Goal: Information Seeking & Learning: Learn about a topic

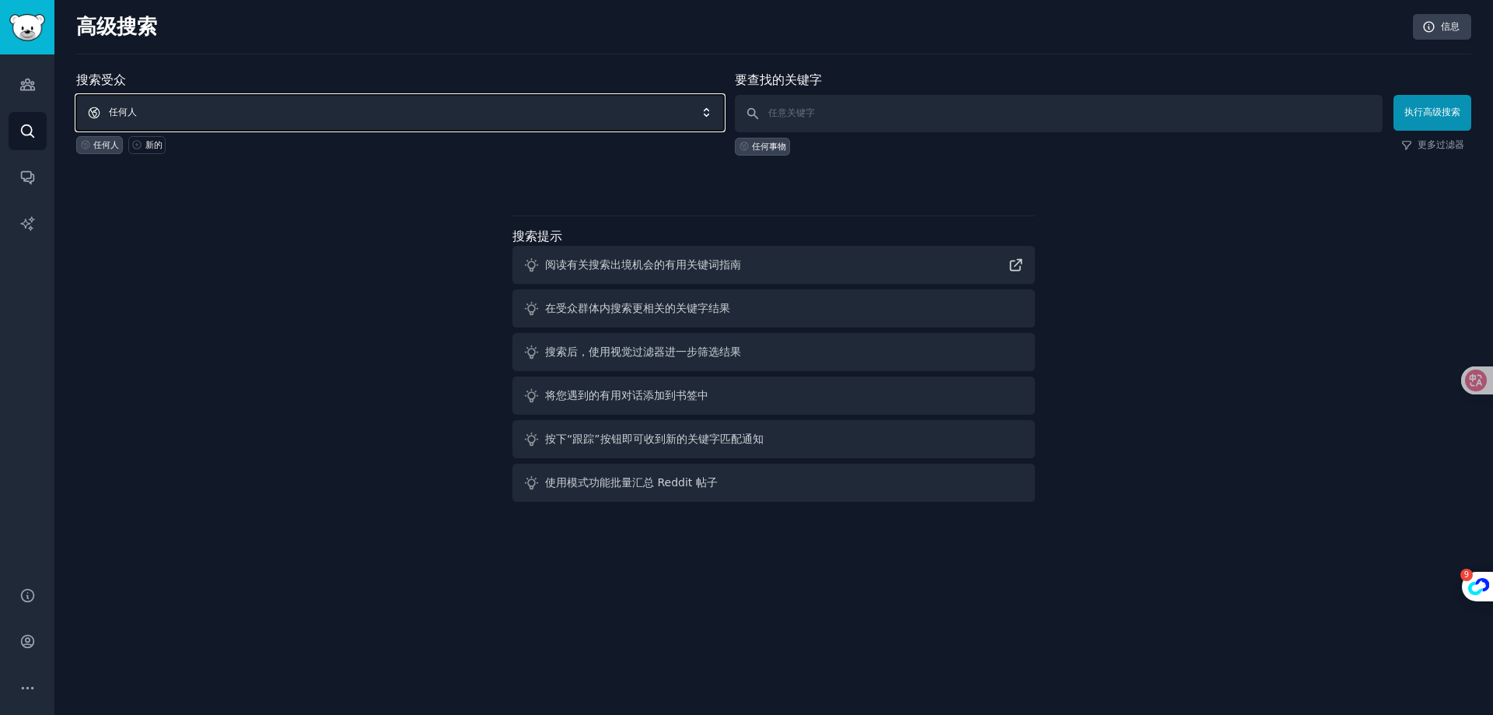
click at [177, 118] on span "任何人" at bounding box center [400, 113] width 648 height 36
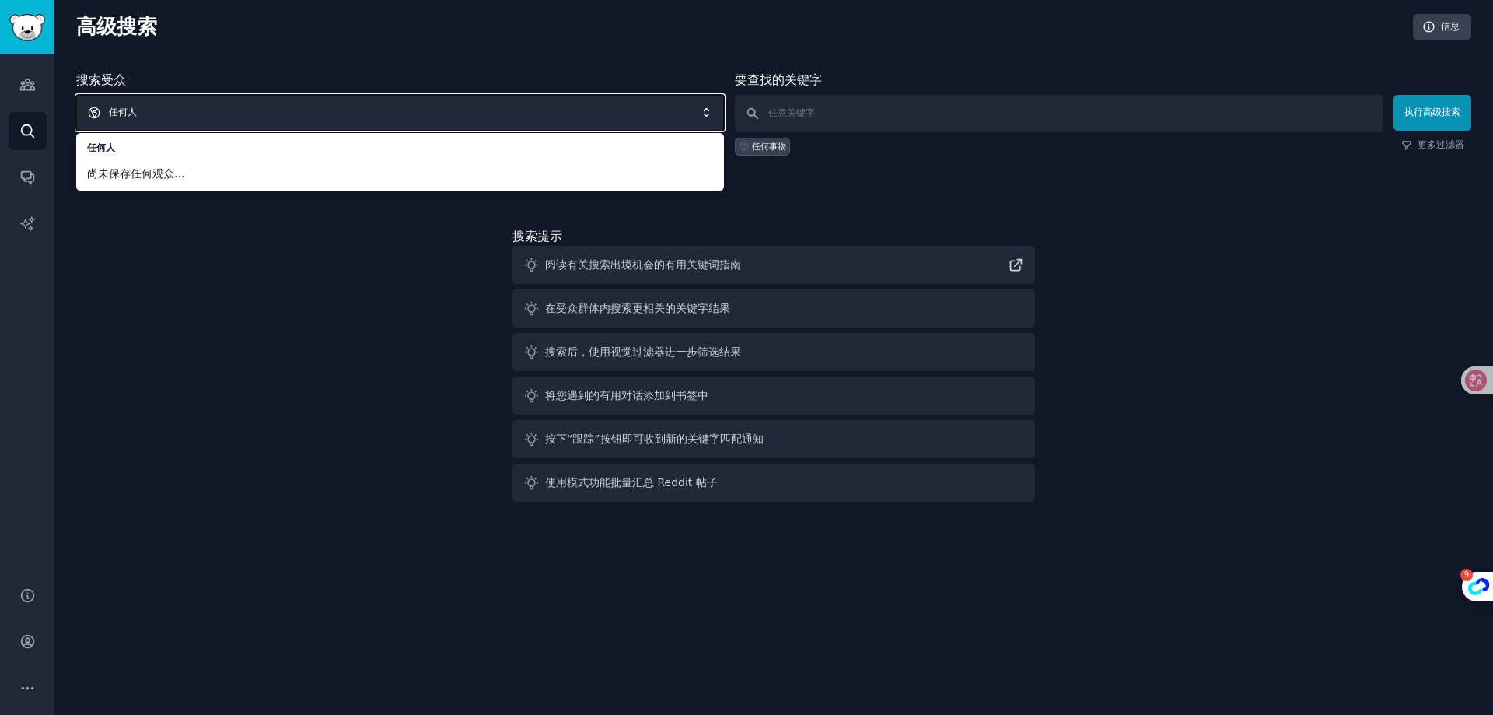
click at [233, 114] on span "任何人" at bounding box center [400, 113] width 648 height 36
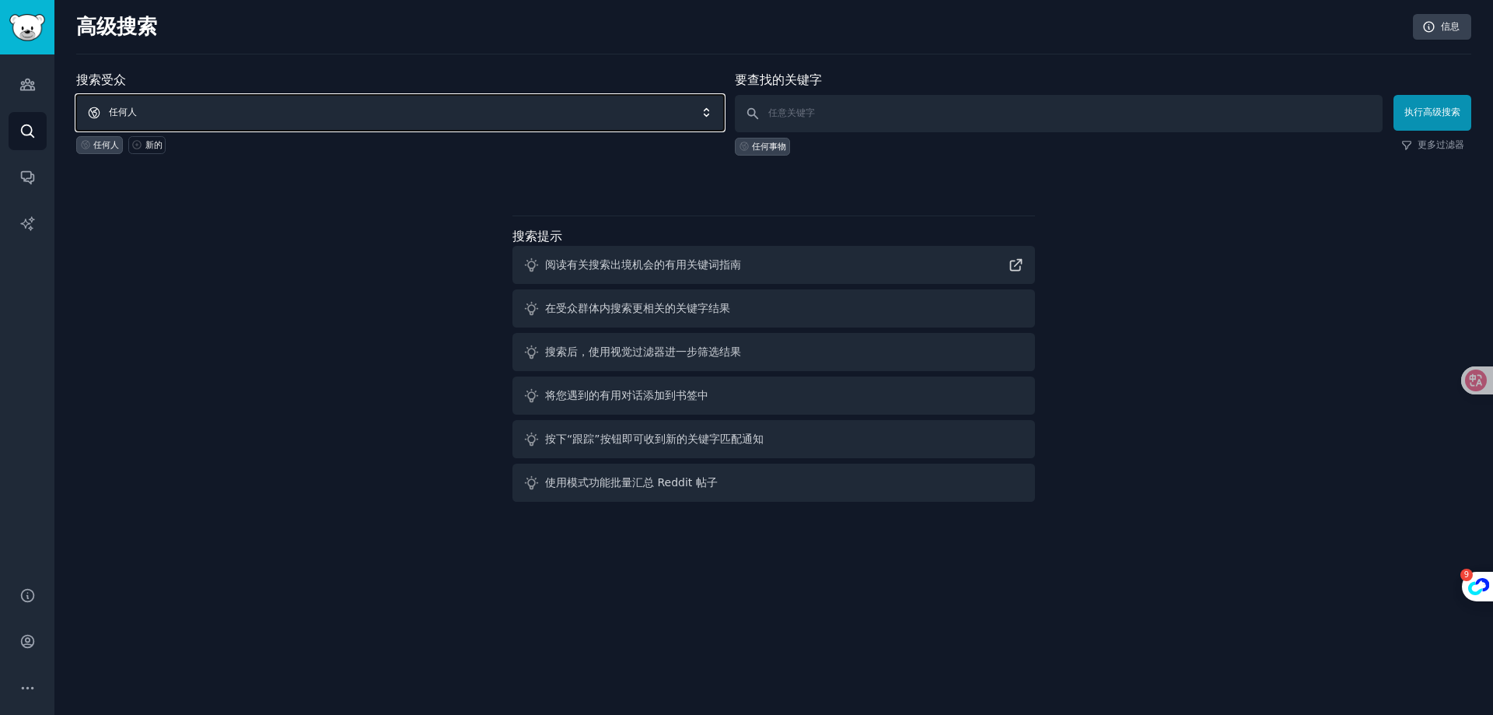
click at [266, 112] on span "任何人" at bounding box center [400, 113] width 648 height 36
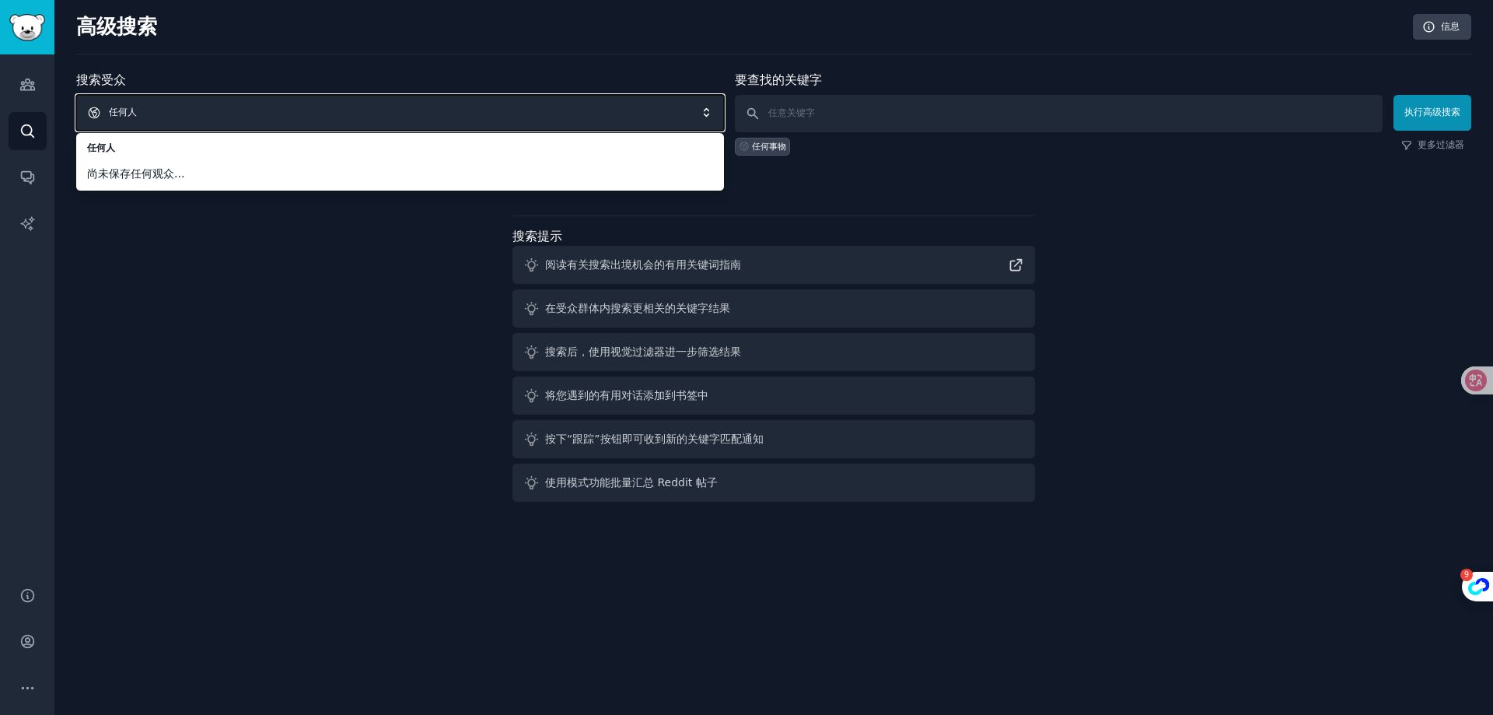
click at [129, 112] on font "任何人" at bounding box center [123, 112] width 28 height 11
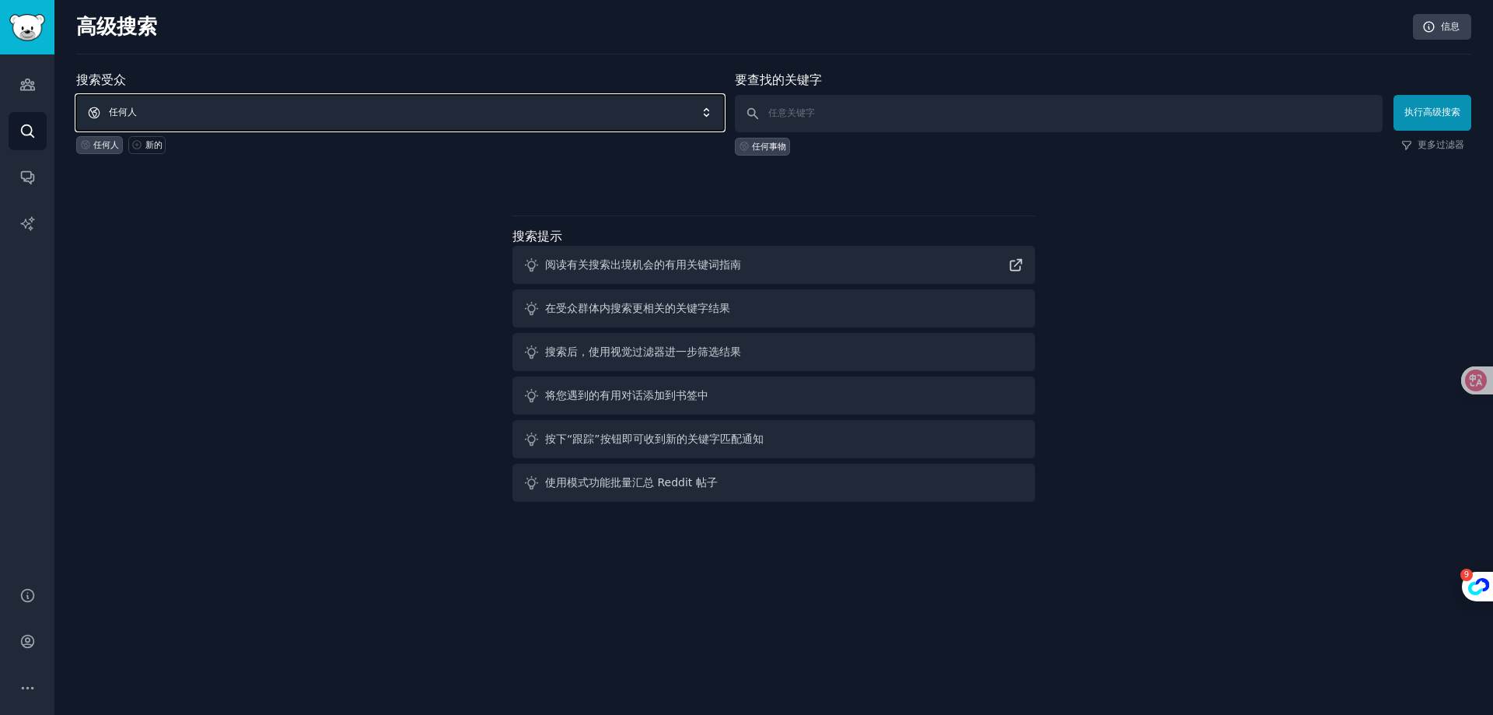
click at [622, 120] on span "任何人" at bounding box center [400, 113] width 648 height 36
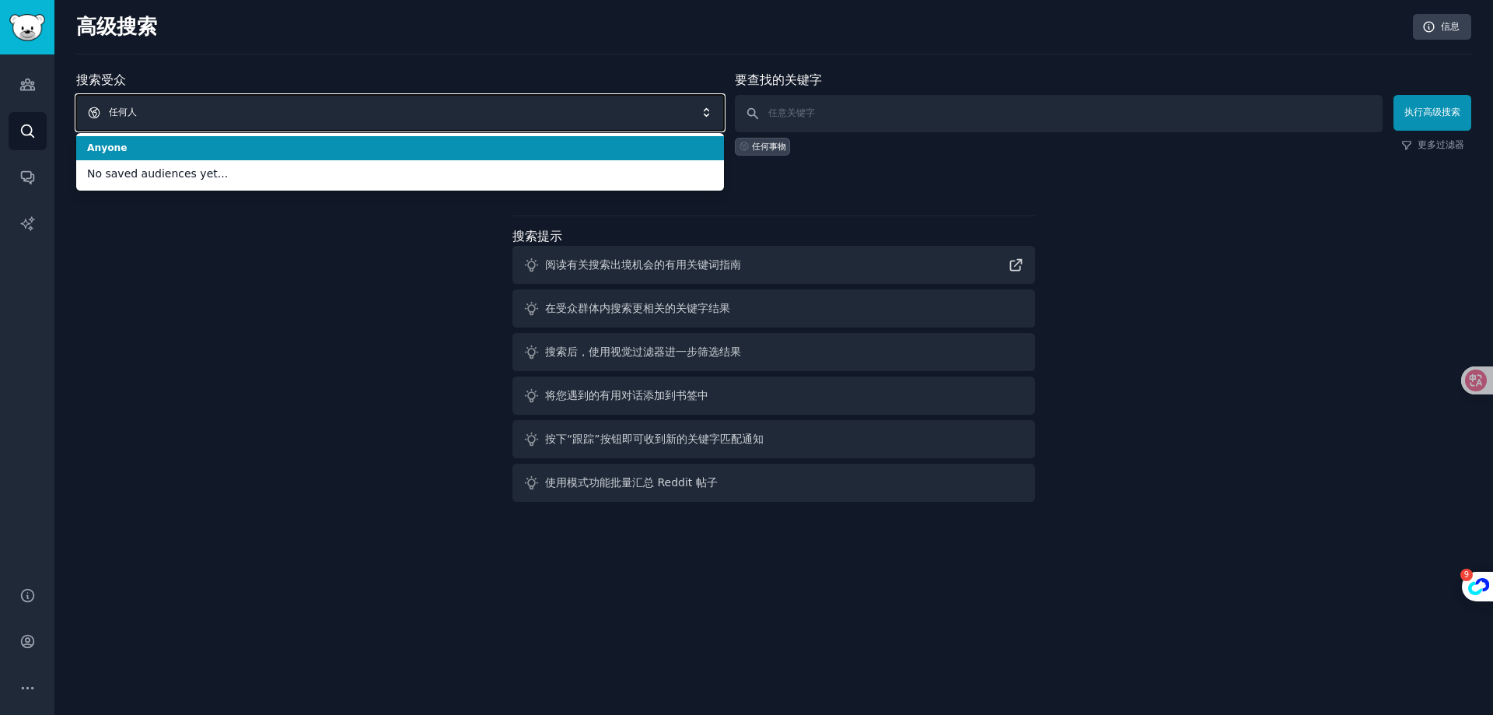
click at [622, 120] on span "任何人" at bounding box center [400, 113] width 648 height 36
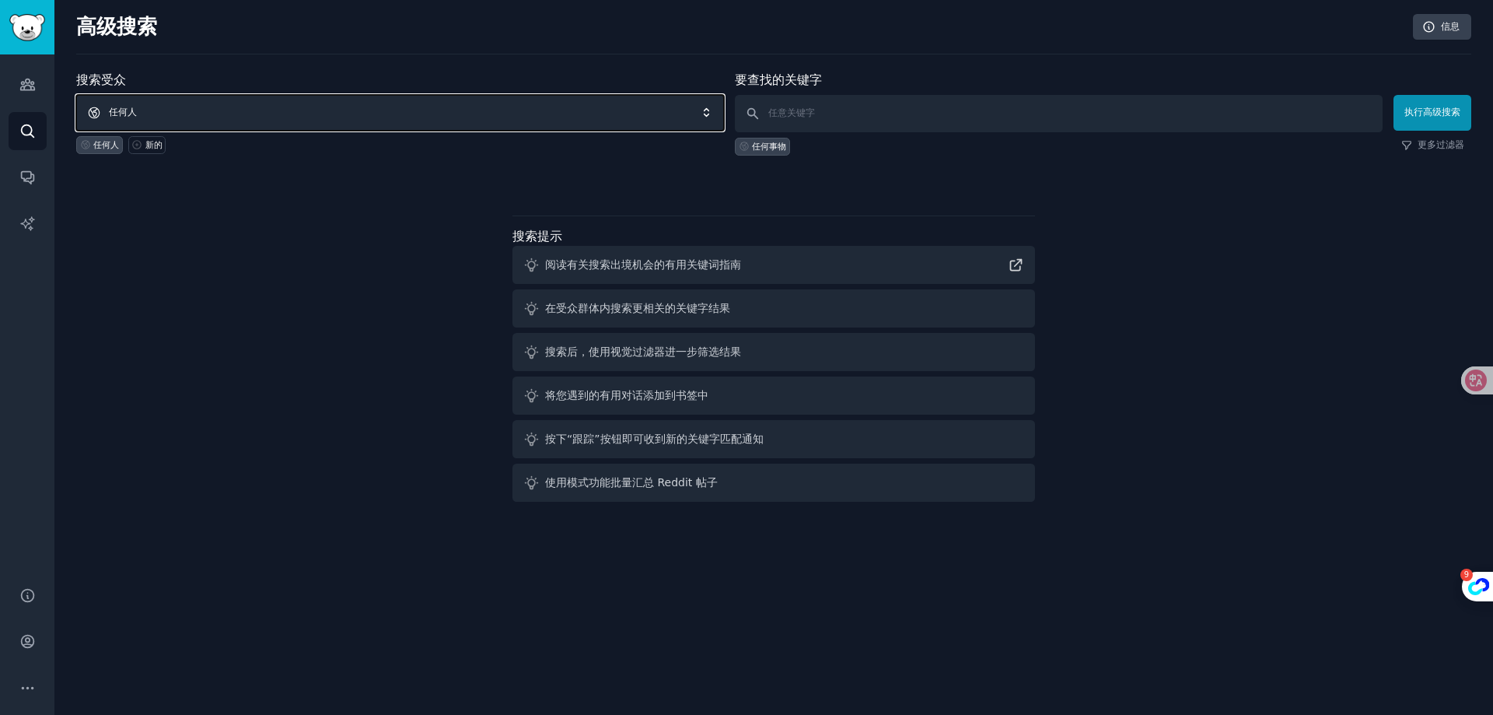
click at [138, 113] on span "任何人" at bounding box center [400, 113] width 648 height 36
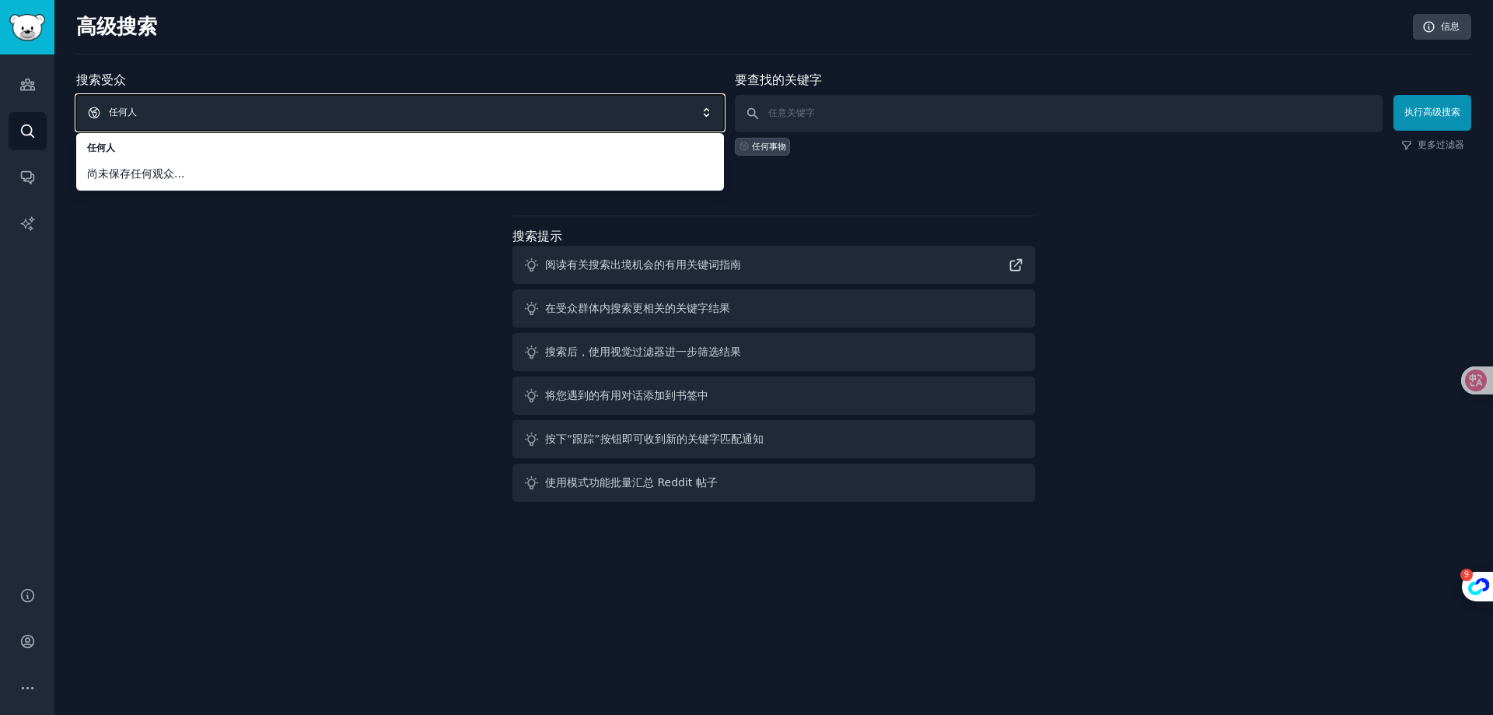
click at [129, 279] on div "搜索受众 任何人 任何人 尚未保存任何观众... 任何人 新的 要查找的关键字 任何事物 执行高级搜索 更多过滤器 搜索提示 阅读有关搜索出境机会的有用关键词…" at bounding box center [773, 289] width 1395 height 437
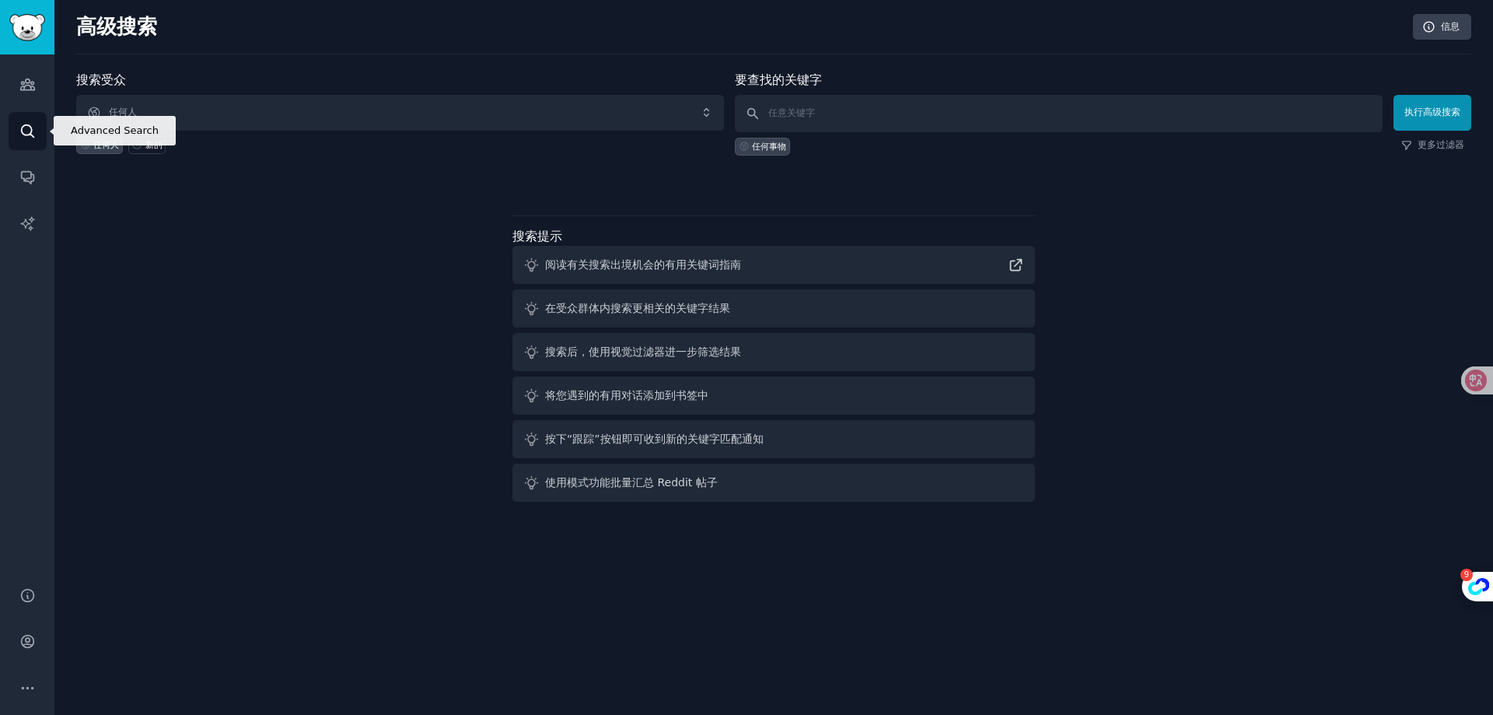
click at [25, 127] on icon "侧边栏" at bounding box center [27, 131] width 16 height 16
click at [24, 81] on icon "侧边栏" at bounding box center [27, 84] width 16 height 16
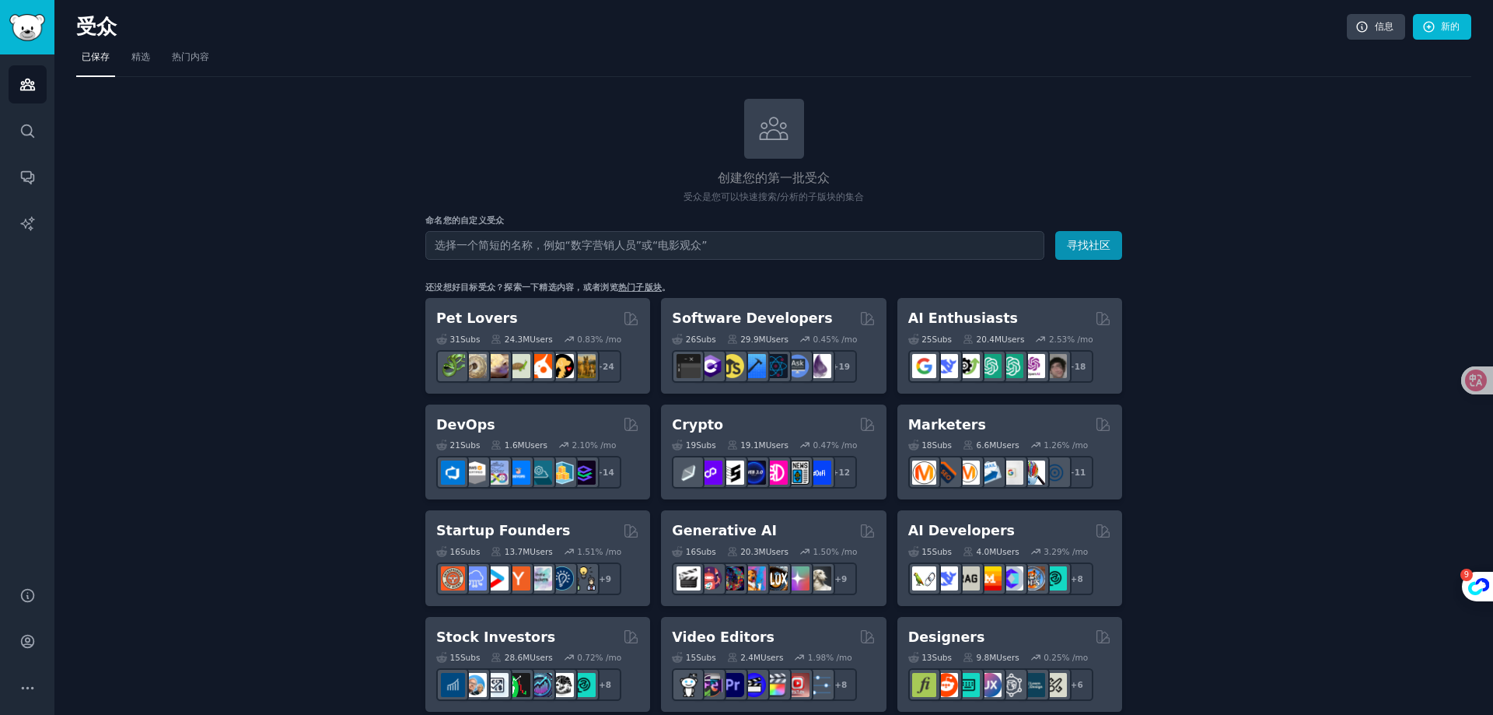
click at [651, 252] on input "text" at bounding box center [734, 245] width 619 height 29
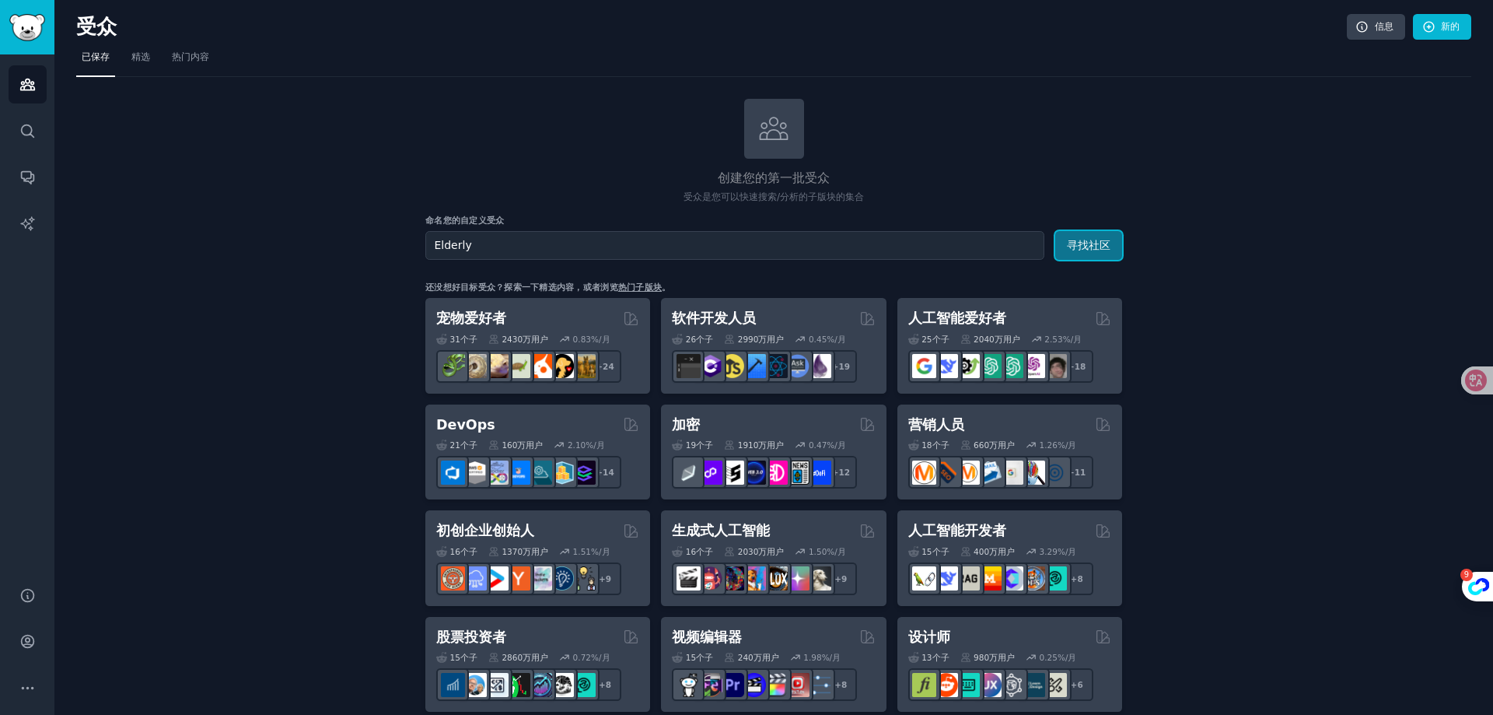
click at [1076, 244] on font "寻找社区" at bounding box center [1089, 245] width 44 height 12
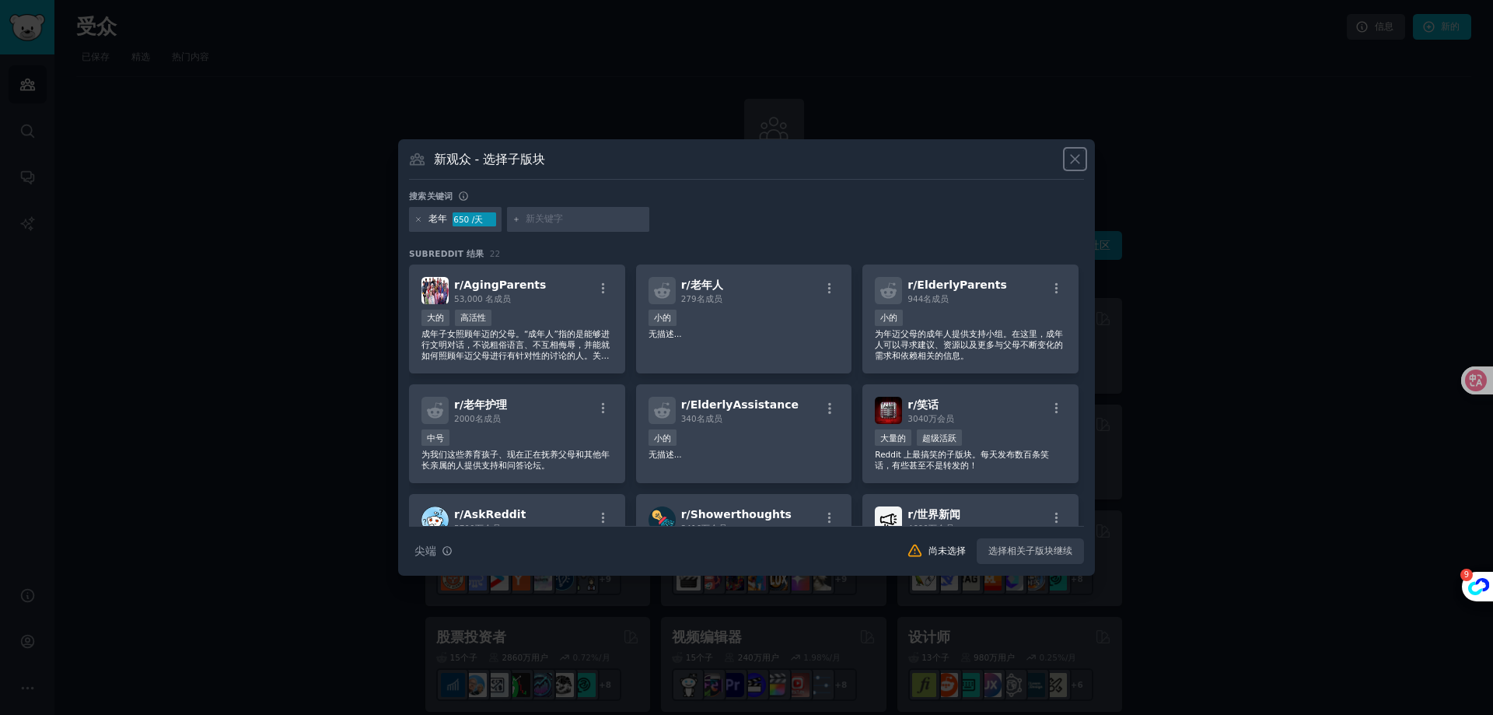
click at [1078, 163] on icon at bounding box center [1075, 159] width 16 height 16
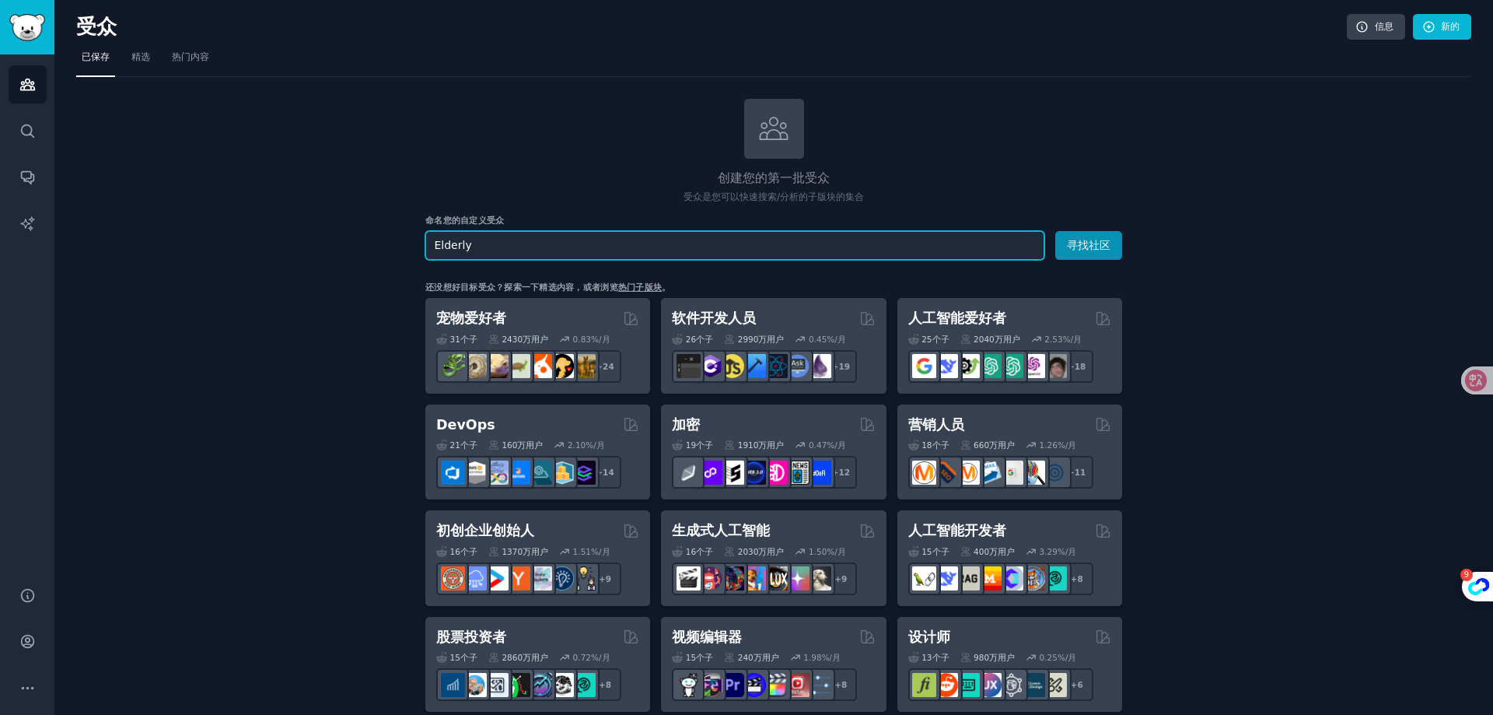
click at [759, 242] on input "Elderly" at bounding box center [734, 245] width 619 height 29
drag, startPoint x: 478, startPoint y: 244, endPoint x: 418, endPoint y: 240, distance: 59.3
click at [427, 244] on input "Elderly" at bounding box center [734, 245] width 619 height 29
paste input "seniors"
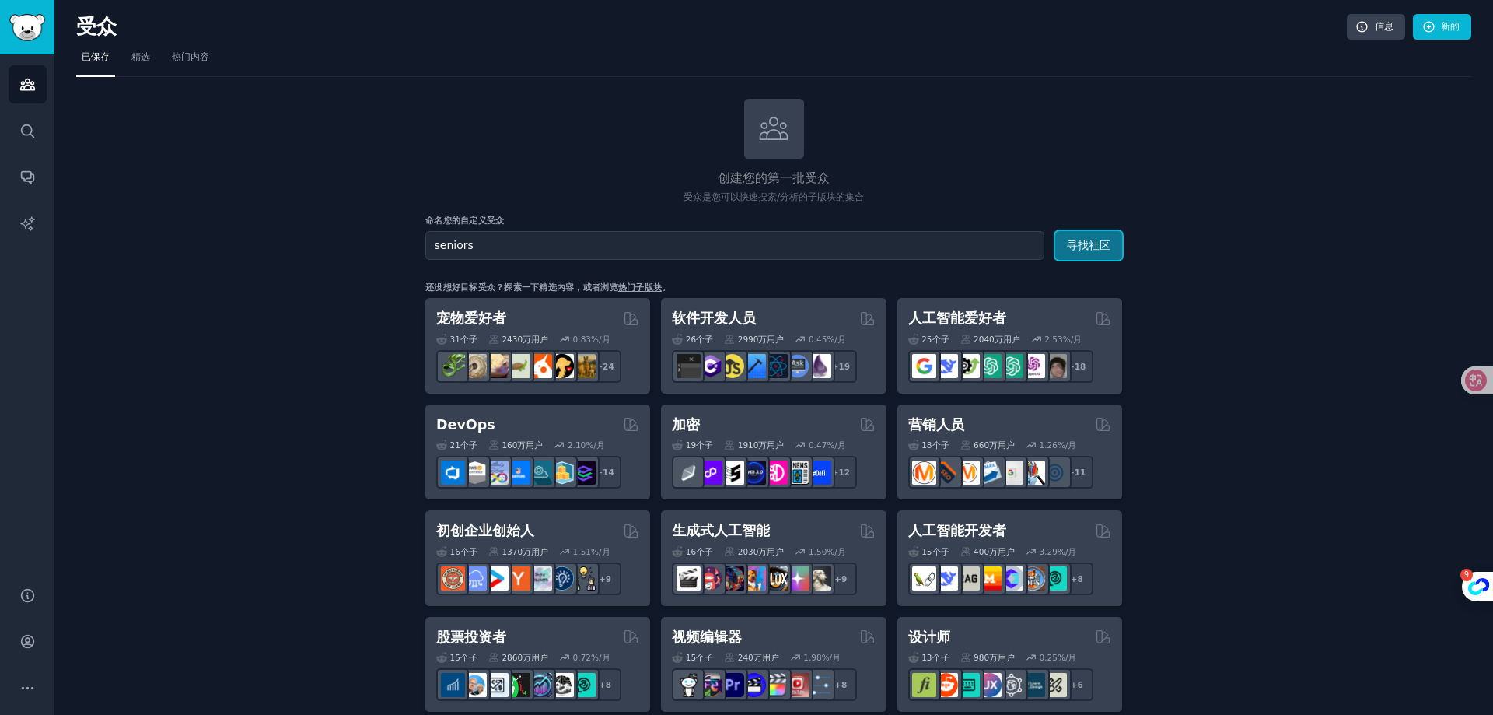
click at [1091, 249] on font "寻找社区" at bounding box center [1089, 245] width 44 height 12
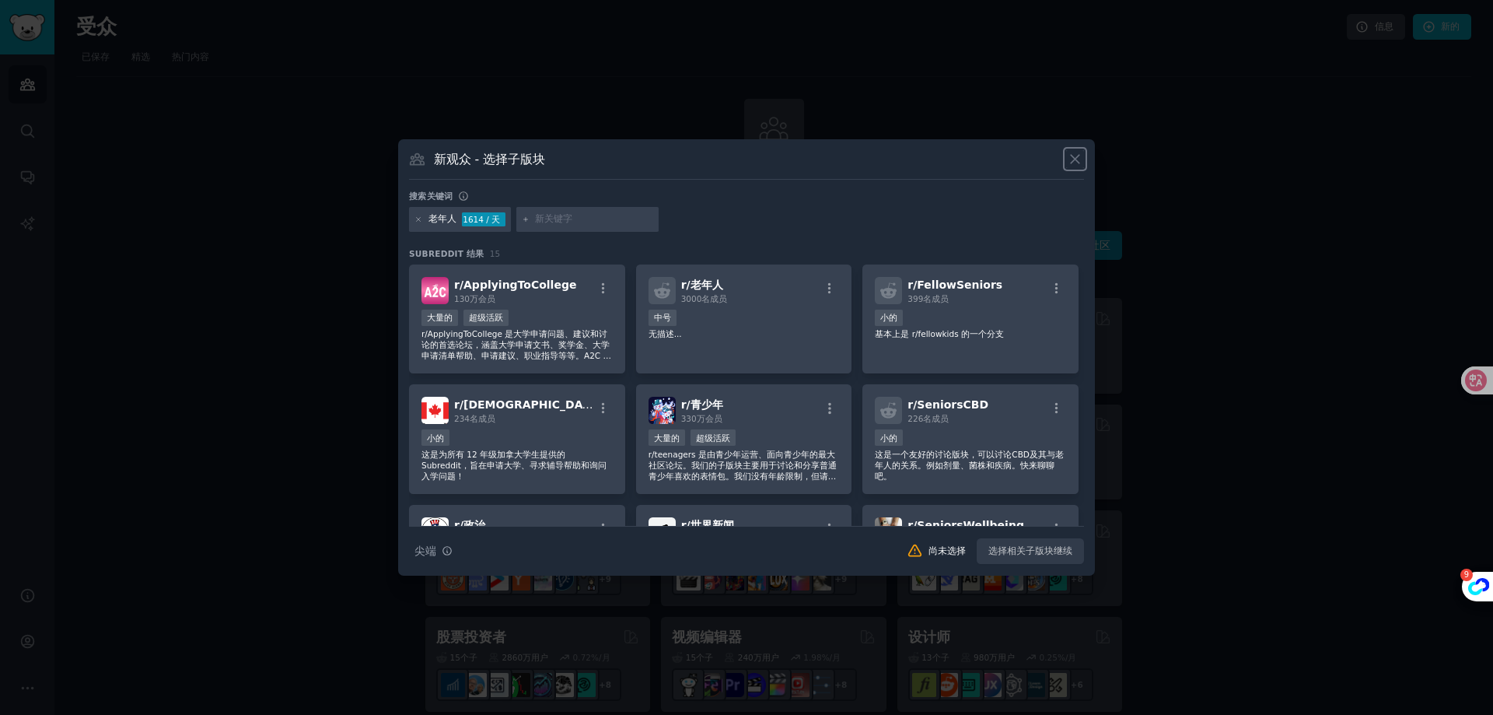
click at [1078, 165] on icon at bounding box center [1075, 159] width 16 height 16
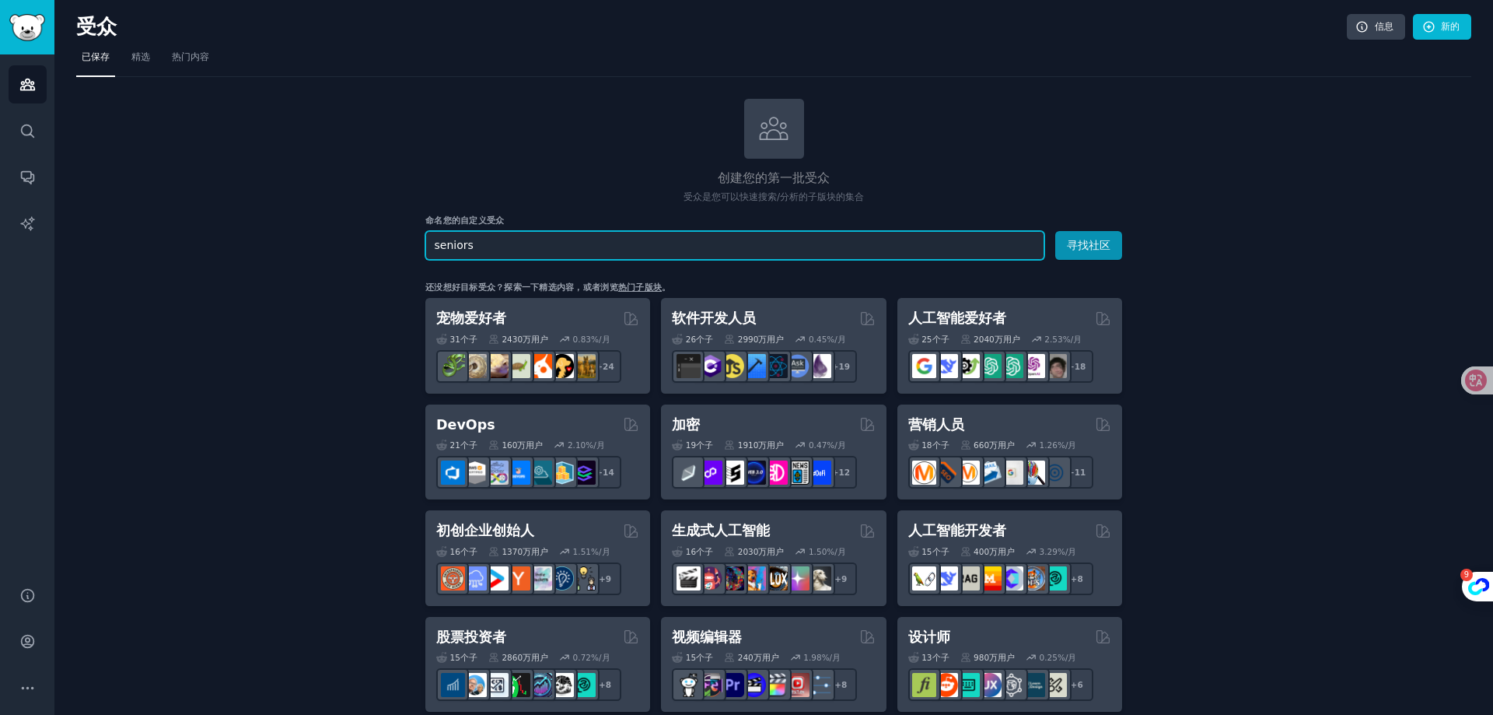
drag, startPoint x: 510, startPoint y: 237, endPoint x: 430, endPoint y: 233, distance: 80.2
click at [430, 233] on input "seniors" at bounding box center [734, 245] width 619 height 29
paste input "arthriti"
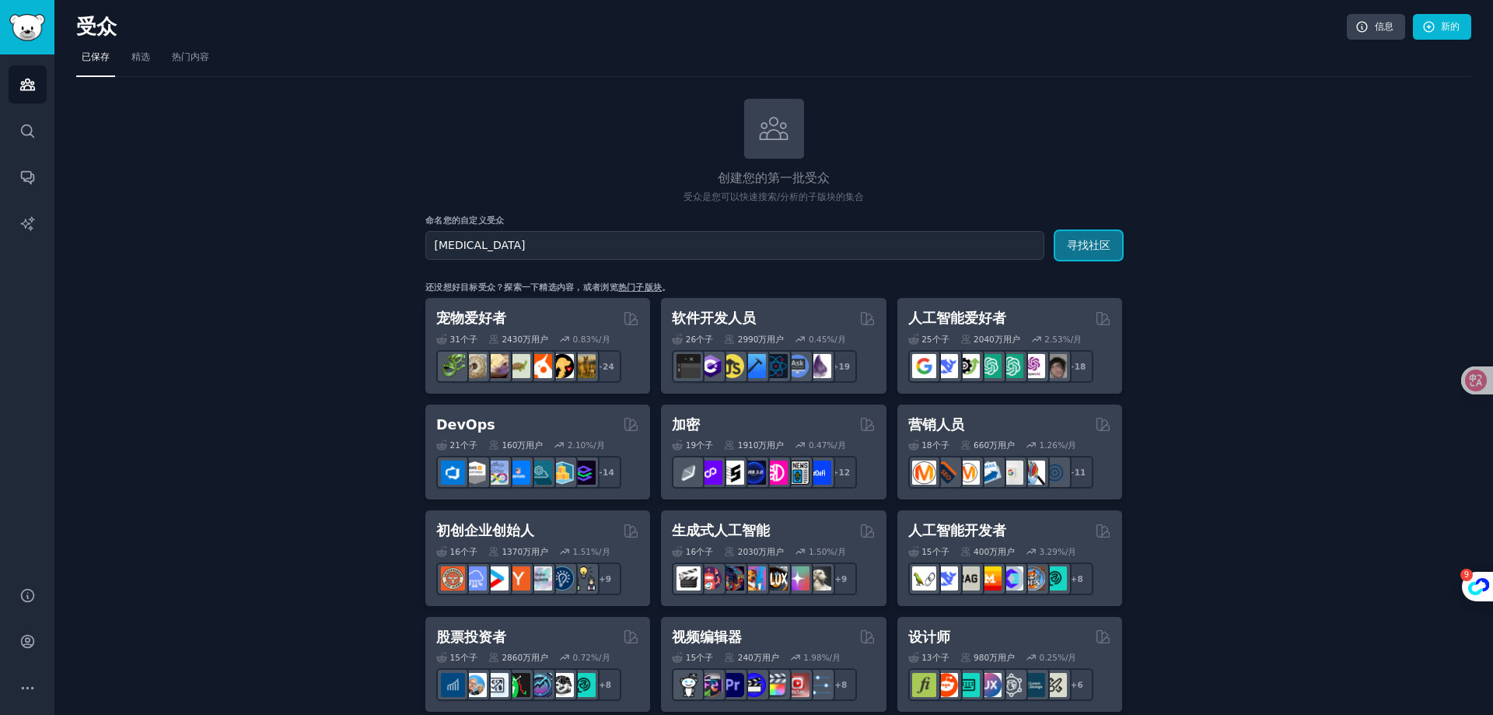
click at [1118, 257] on button "寻找社区" at bounding box center [1088, 245] width 67 height 29
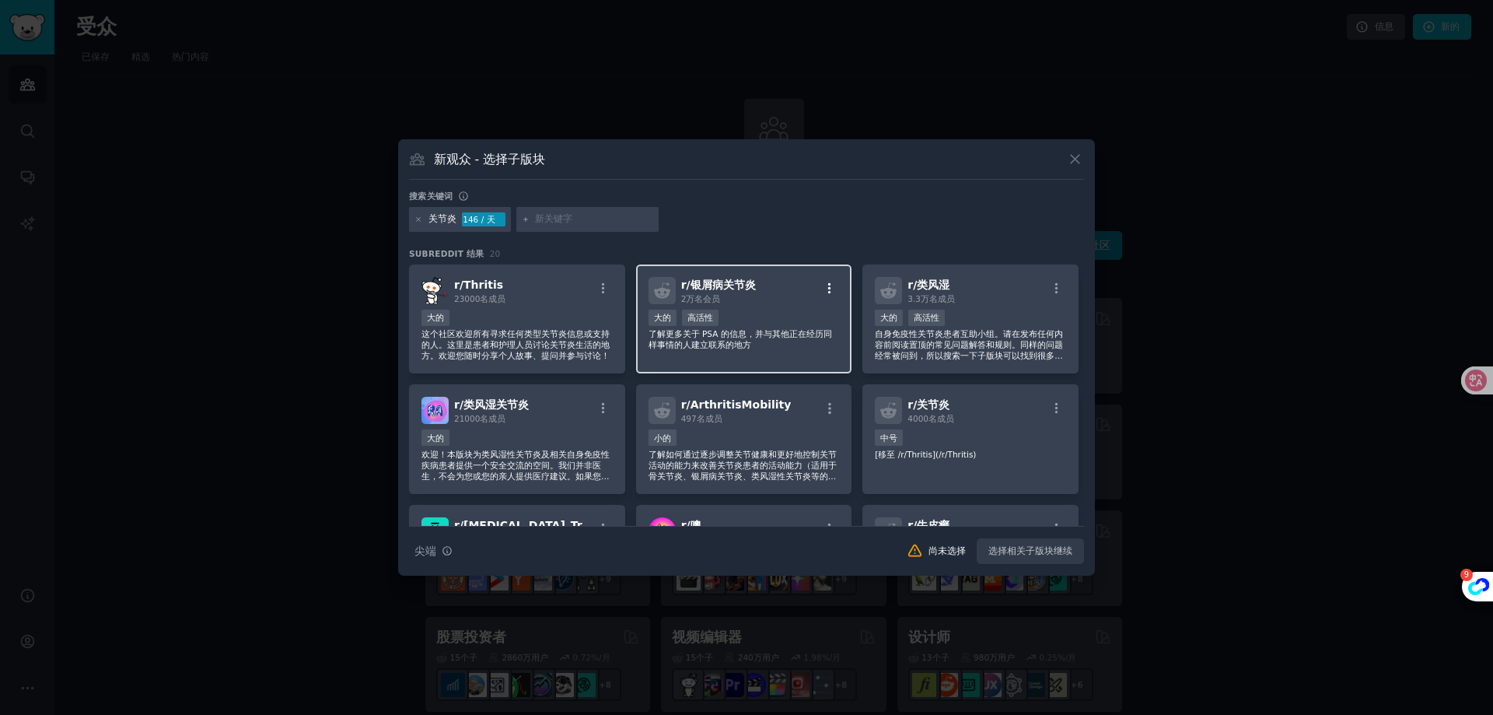
click at [830, 291] on icon "button" at bounding box center [830, 289] width 14 height 14
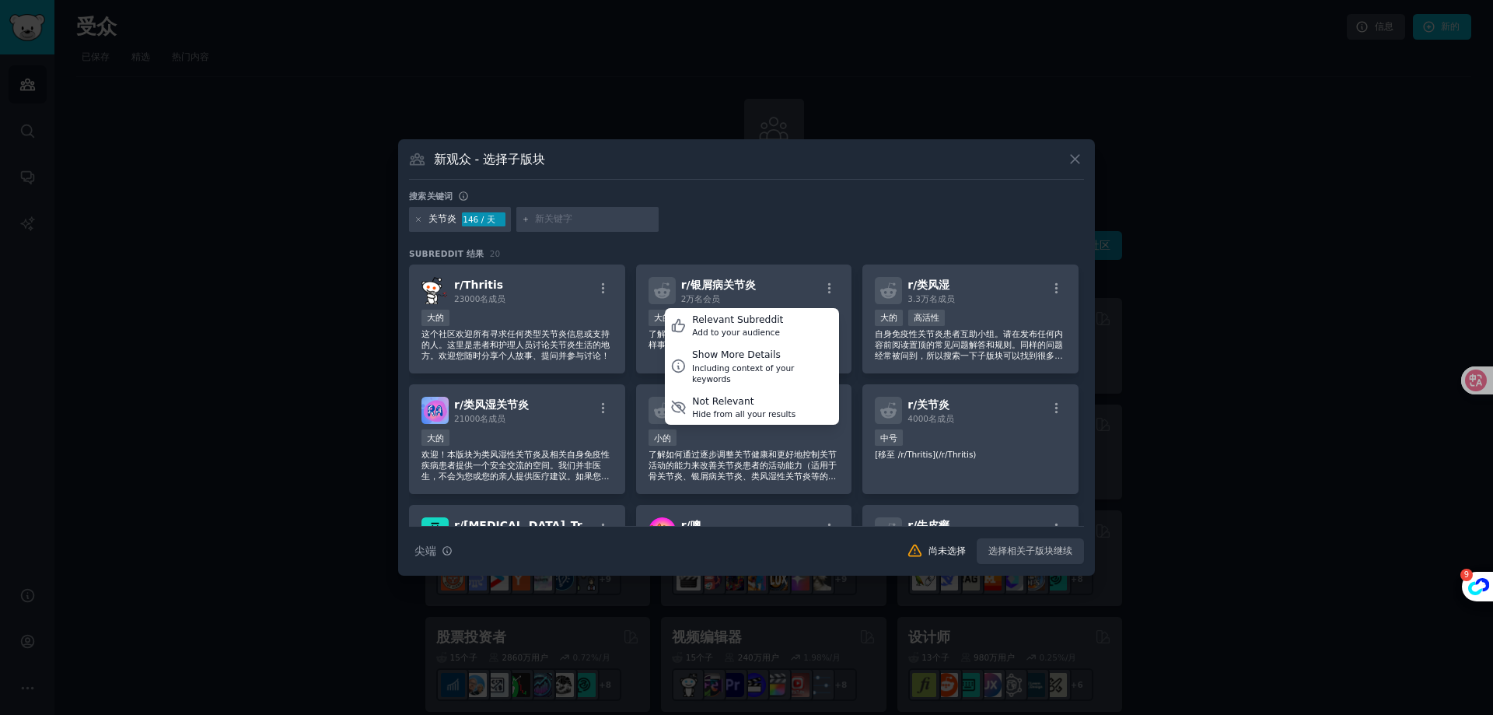
click at [792, 205] on div "搜索关键词" at bounding box center [746, 199] width 675 height 16
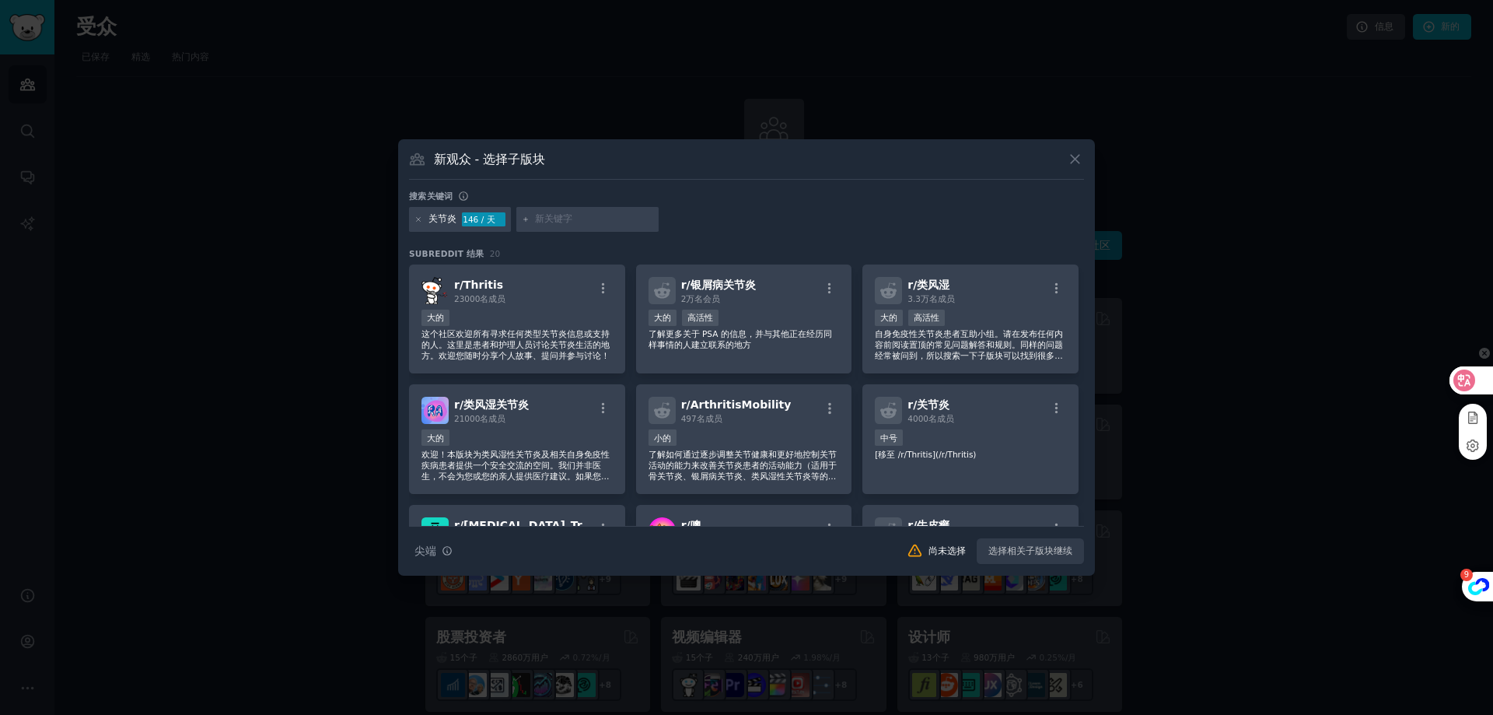
click at [1468, 378] on icon at bounding box center [1465, 381] width 16 height 16
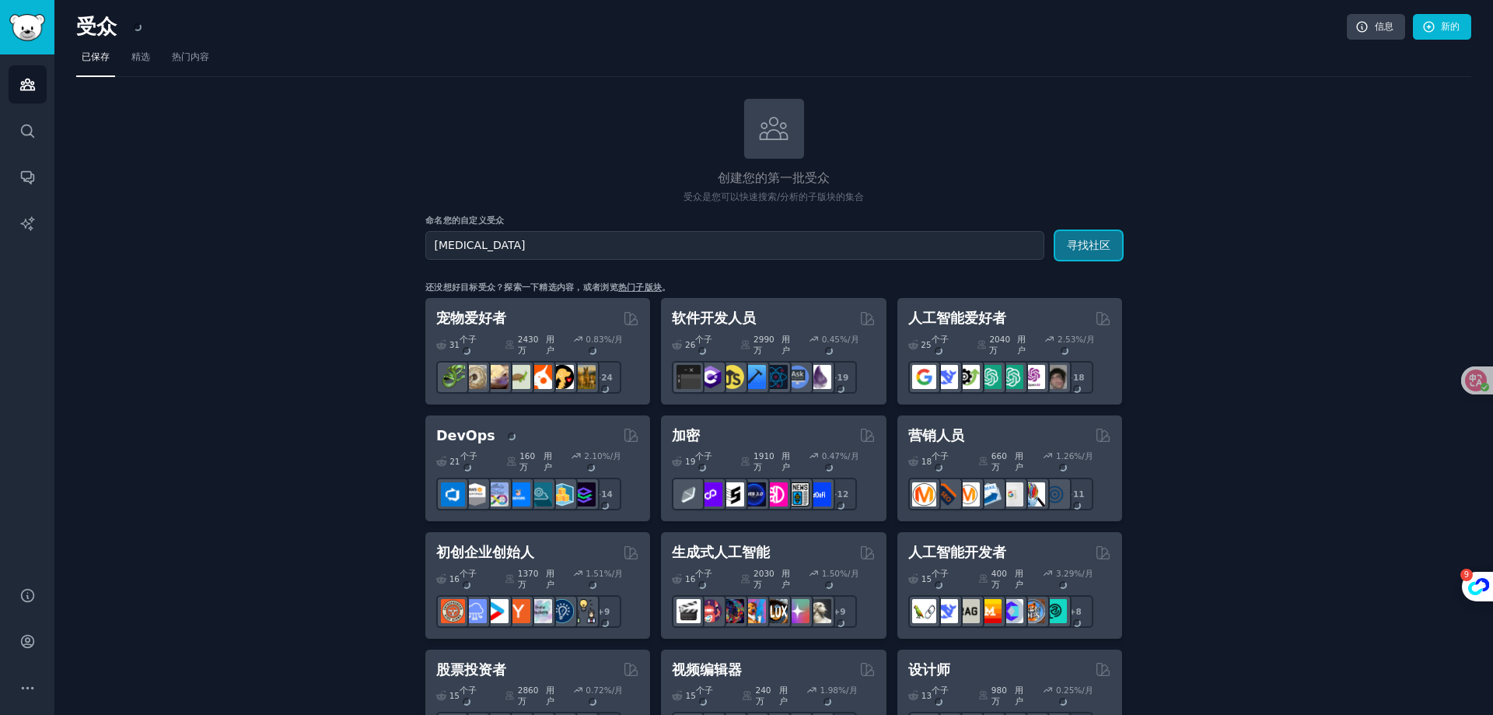
click at [1111, 256] on button "寻找社区" at bounding box center [1088, 245] width 67 height 29
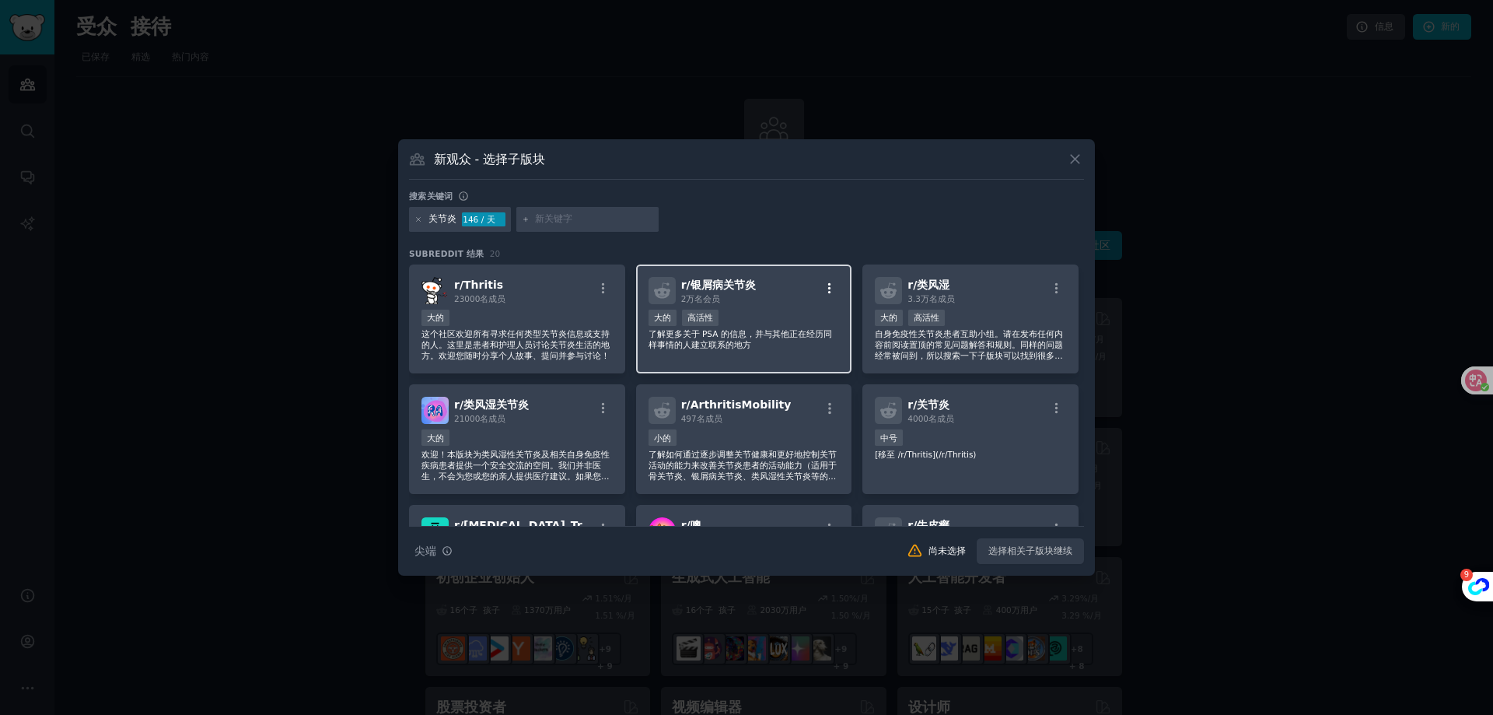
click at [834, 292] on button "button" at bounding box center [829, 289] width 19 height 14
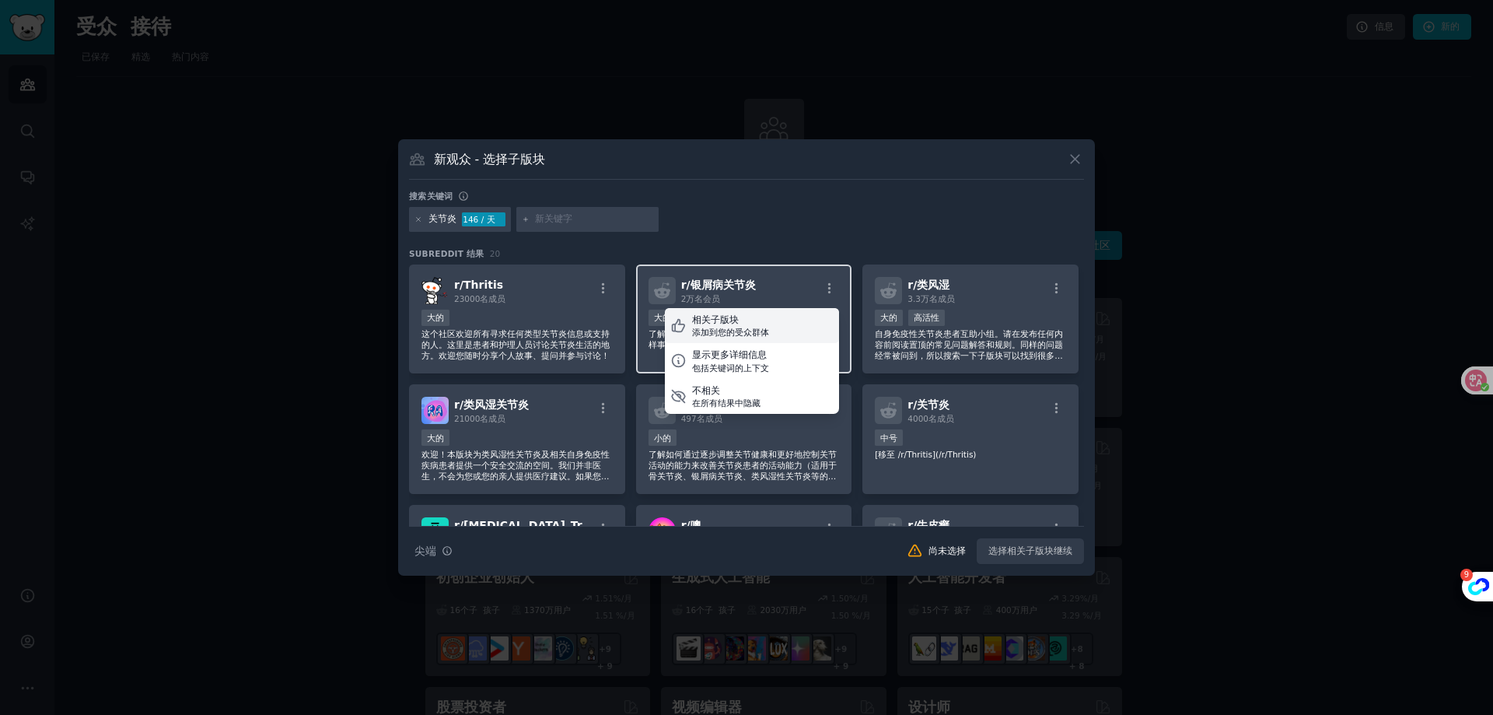
click at [785, 324] on div "相关子版块 添加到您的受众群体" at bounding box center [752, 326] width 174 height 36
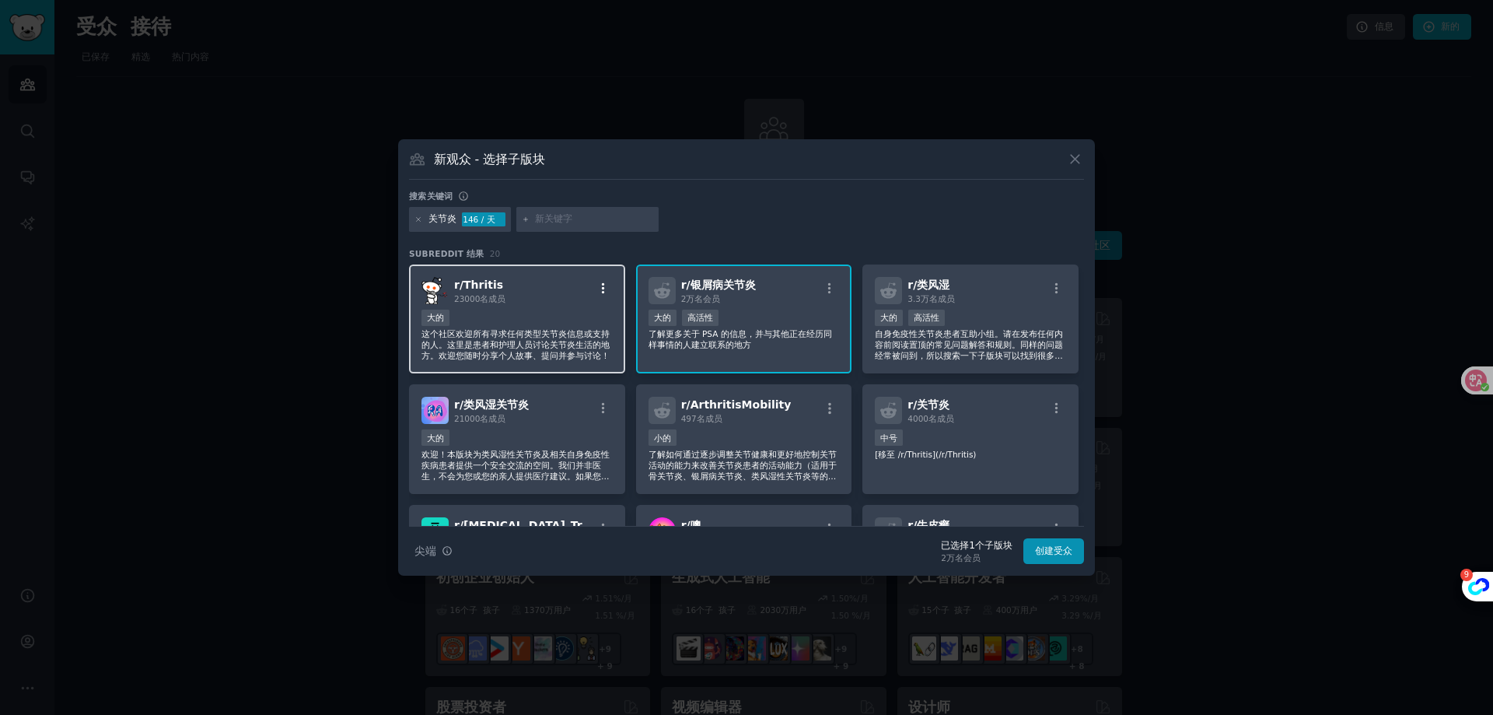
click at [600, 285] on icon "button" at bounding box center [603, 289] width 14 height 14
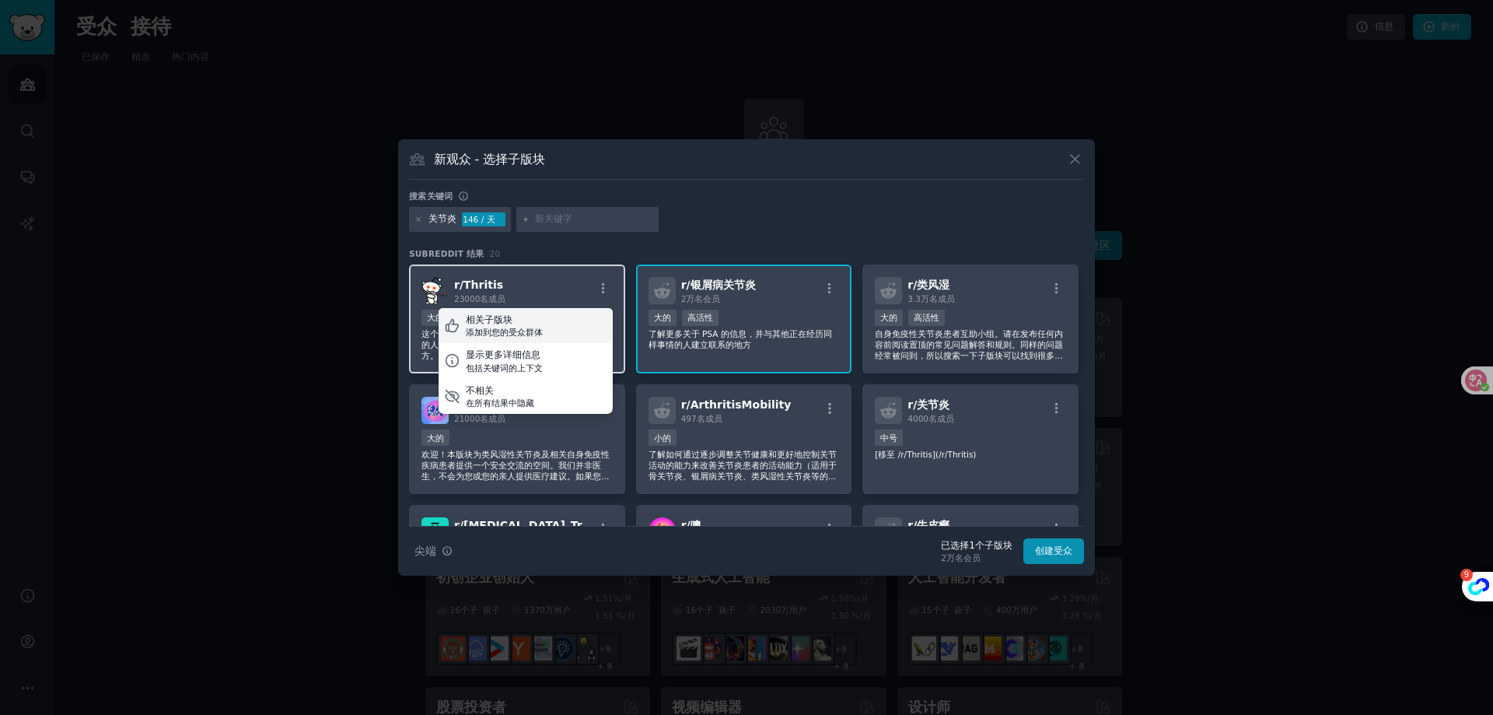
click at [572, 321] on div "相关子版块 添加到您的受众群体" at bounding box center [526, 326] width 174 height 36
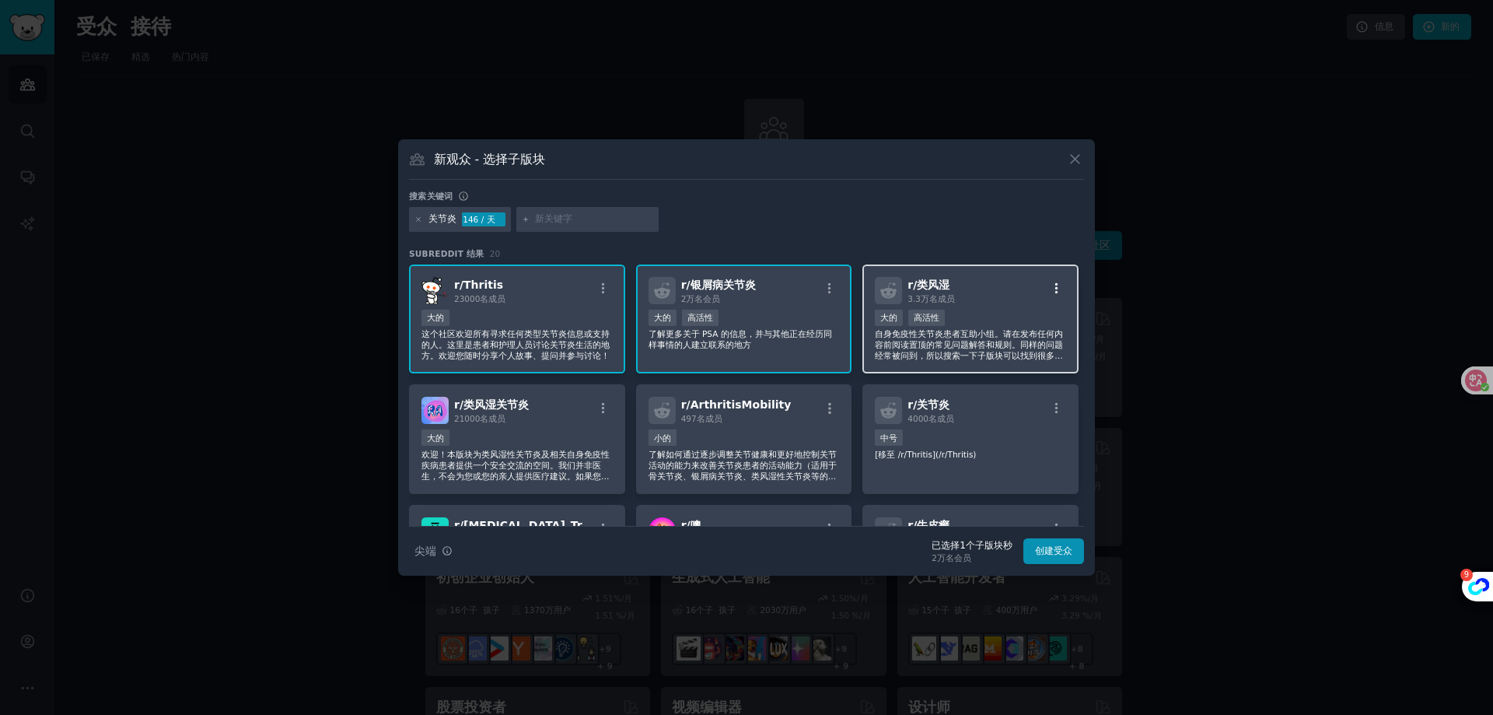
click at [1053, 294] on icon "button" at bounding box center [1057, 289] width 14 height 14
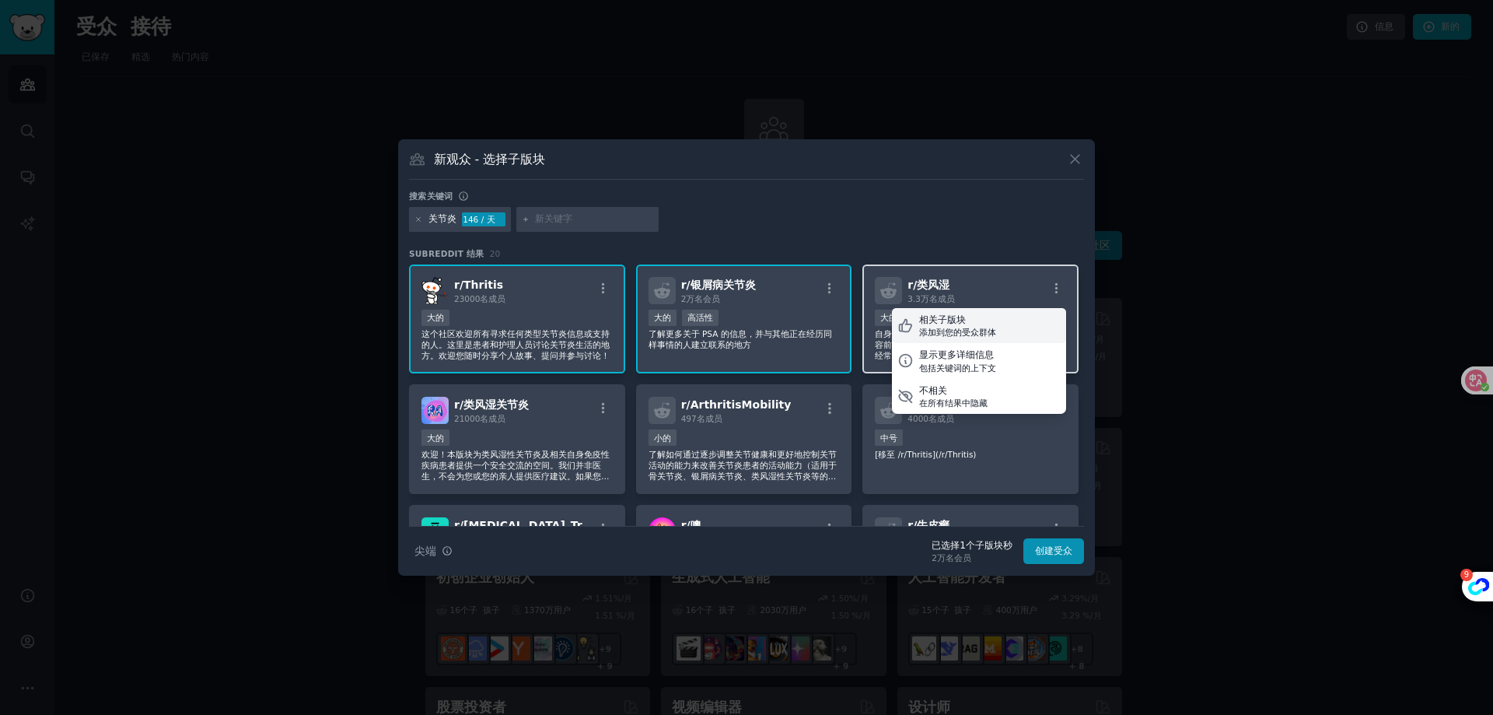
click at [1018, 327] on div "相关子版块 添加到您的受众群体" at bounding box center [979, 326] width 174 height 36
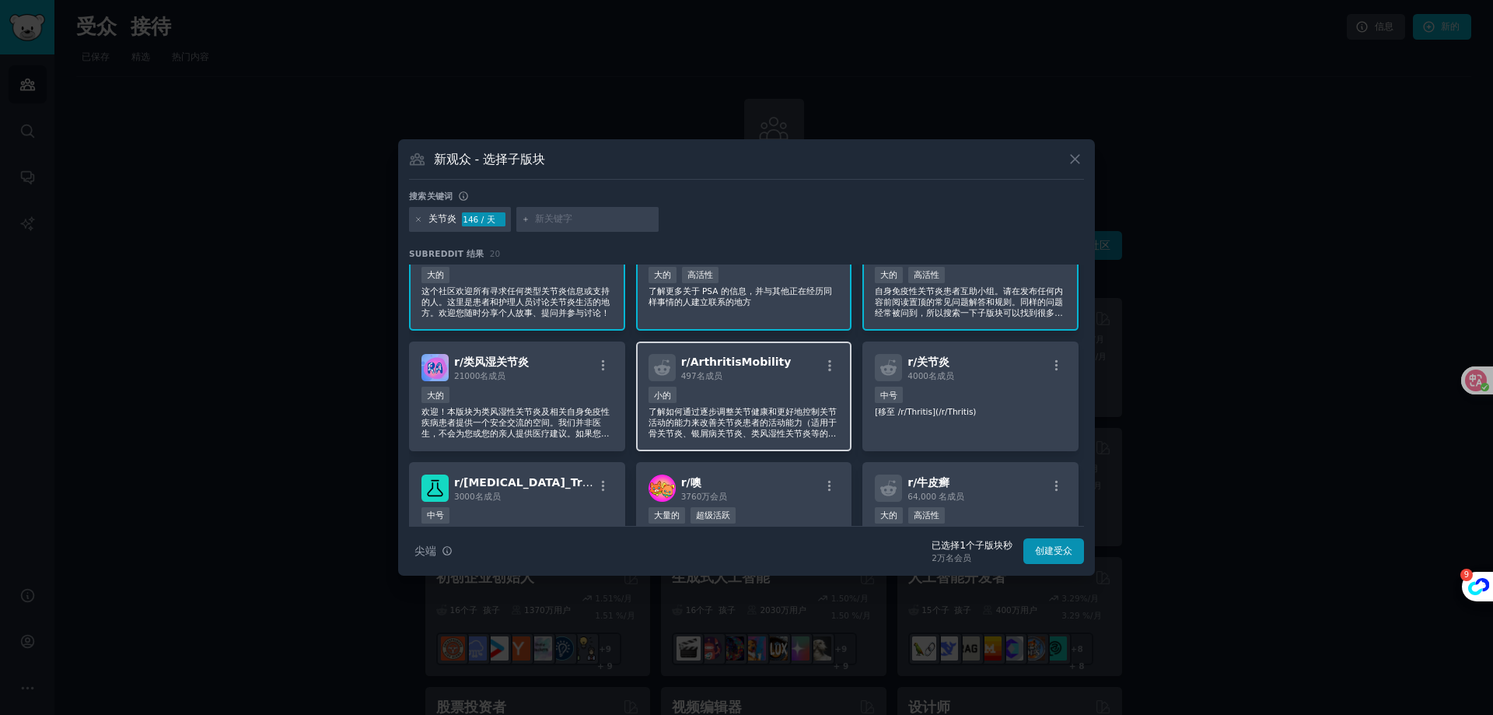
scroll to position [78, 0]
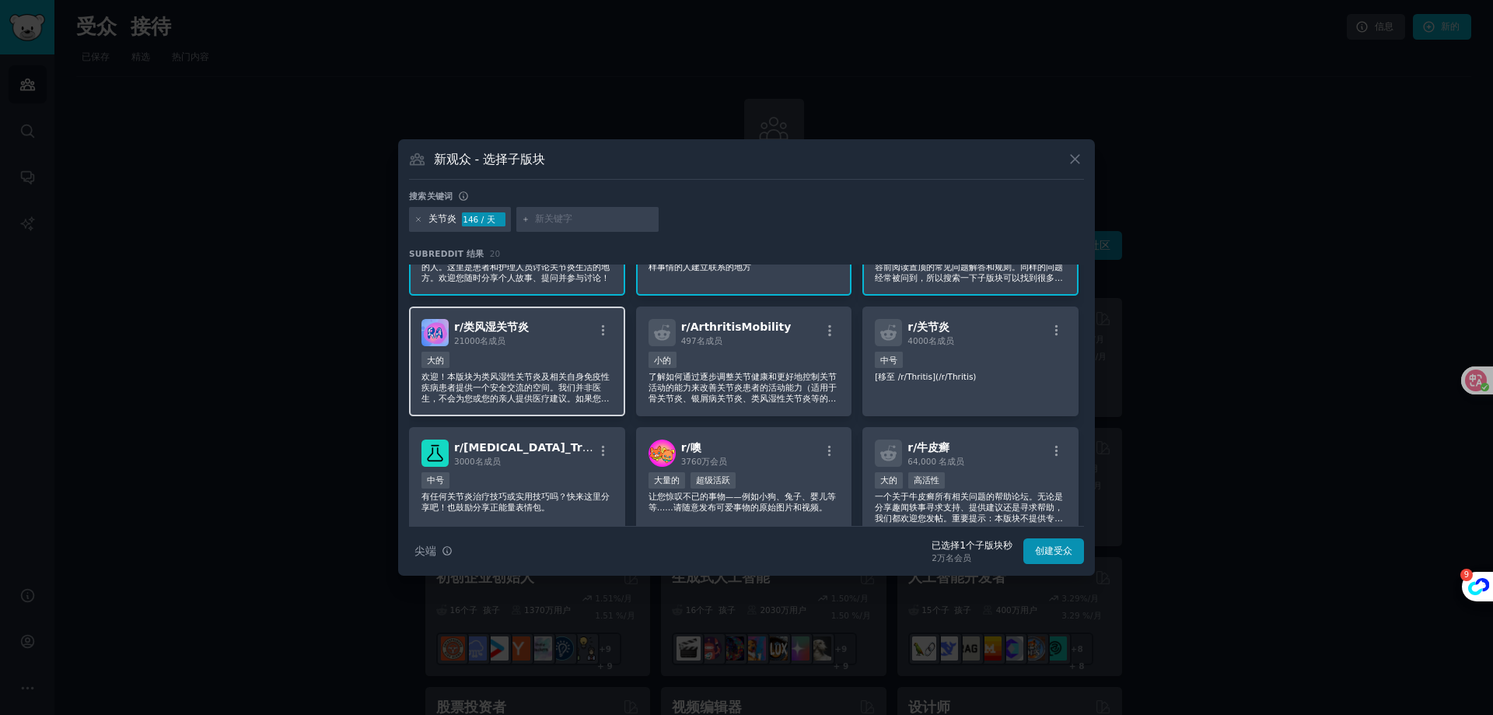
click at [600, 338] on div at bounding box center [602, 333] width 19 height 19
click at [601, 332] on icon "button" at bounding box center [603, 331] width 14 height 14
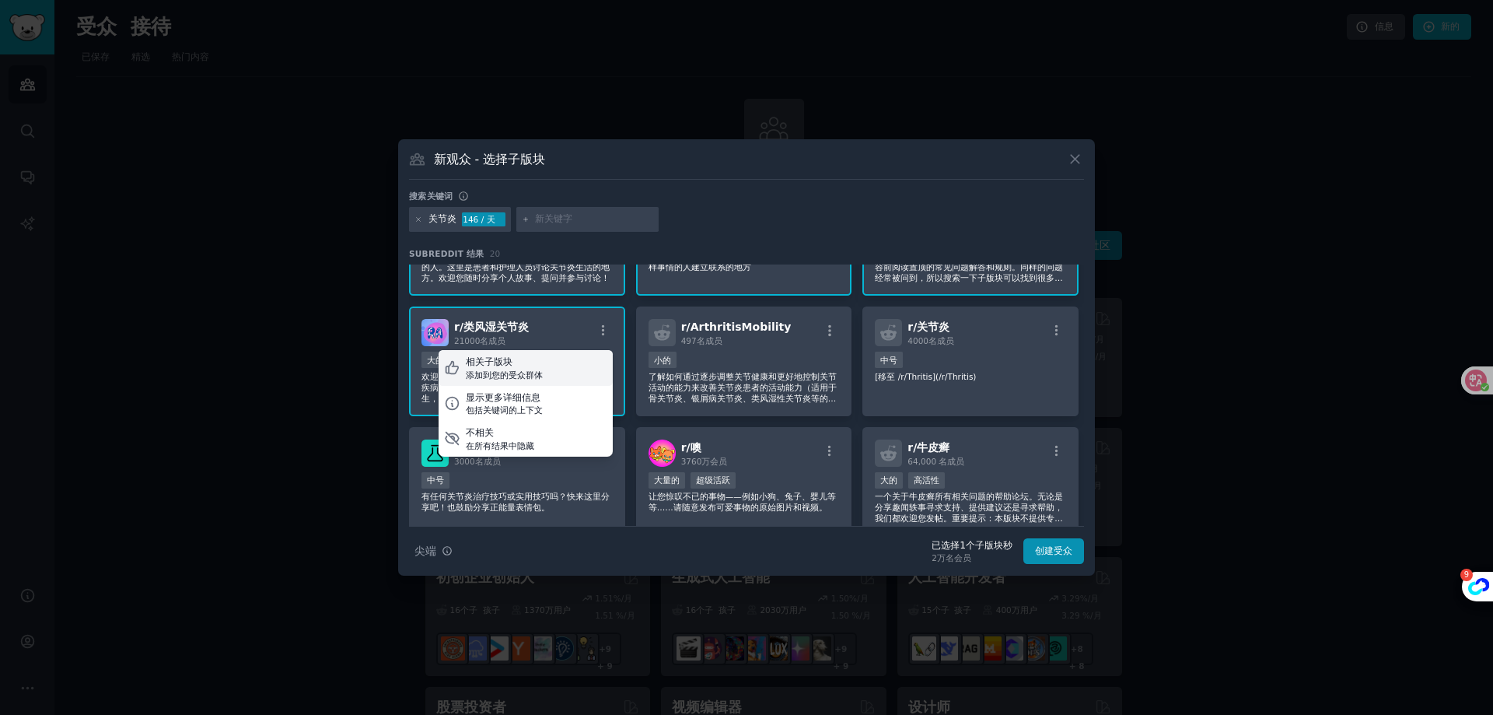
click at [564, 366] on div "相关子版块 添加到您的受众群体" at bounding box center [526, 368] width 174 height 36
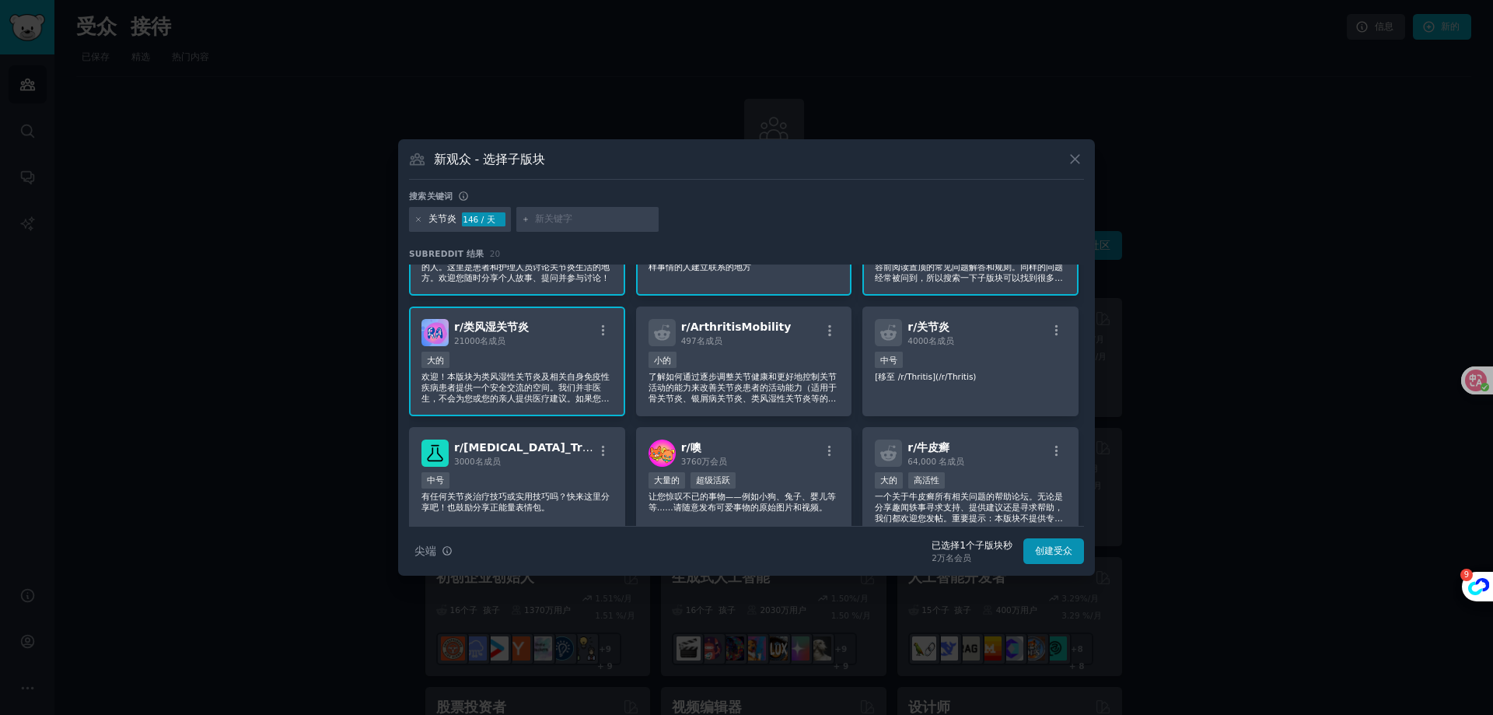
click at [558, 229] on div at bounding box center [587, 219] width 143 height 25
click at [554, 213] on input "text" at bounding box center [594, 219] width 118 height 14
click at [1077, 155] on icon at bounding box center [1075, 159] width 16 height 16
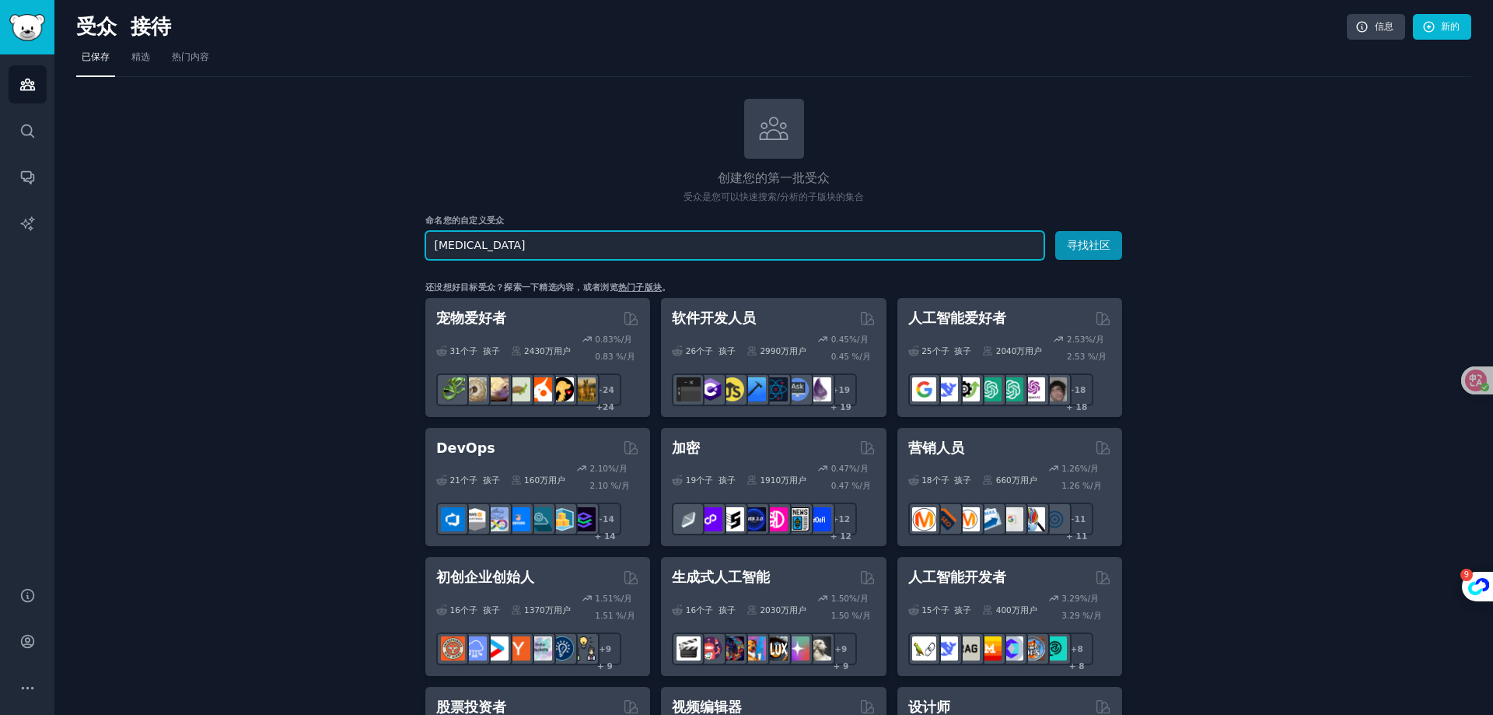
drag, startPoint x: 478, startPoint y: 247, endPoint x: 429, endPoint y: 258, distance: 50.2
click at [429, 258] on input "[MEDICAL_DATA]" at bounding box center [734, 245] width 619 height 29
paste input "Elderl"
type input "Elderl"
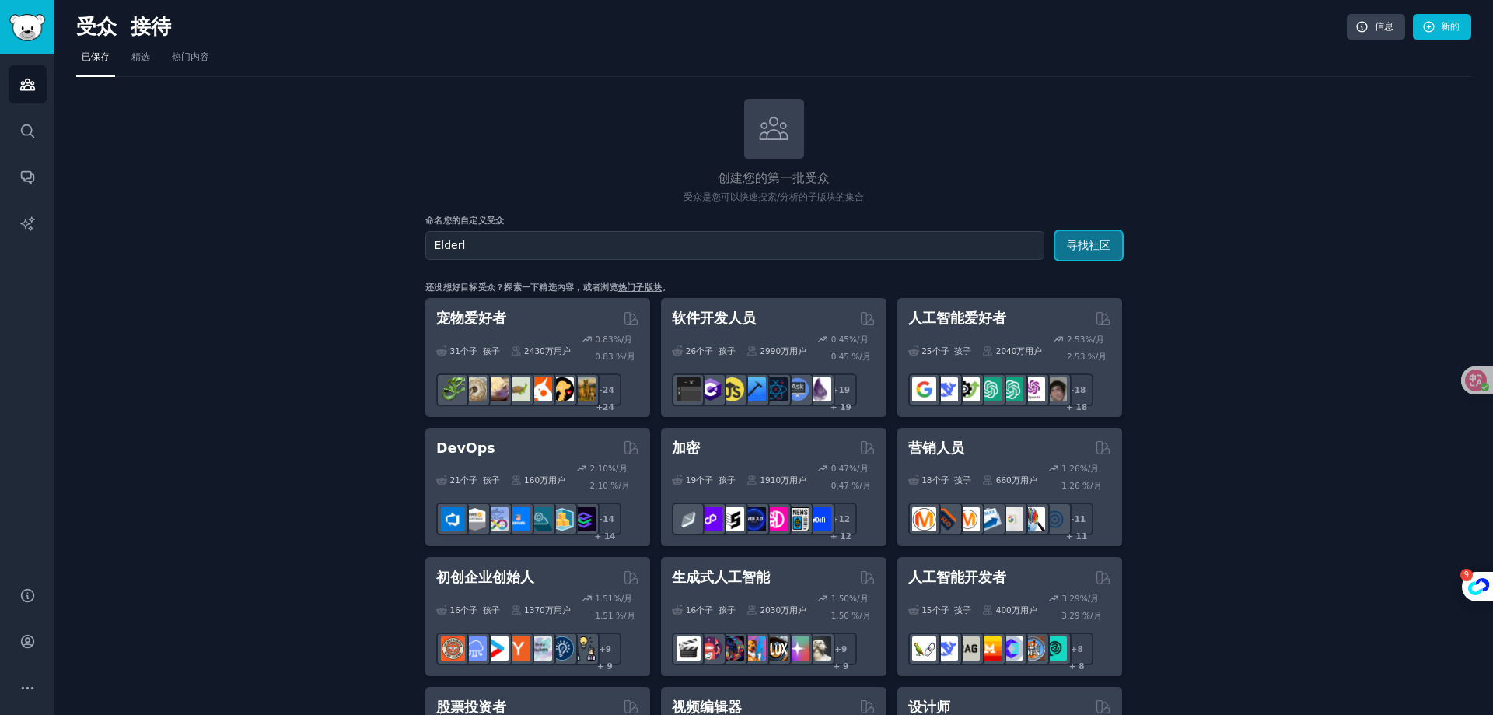
click at [1083, 247] on font "寻找社区" at bounding box center [1089, 245] width 44 height 12
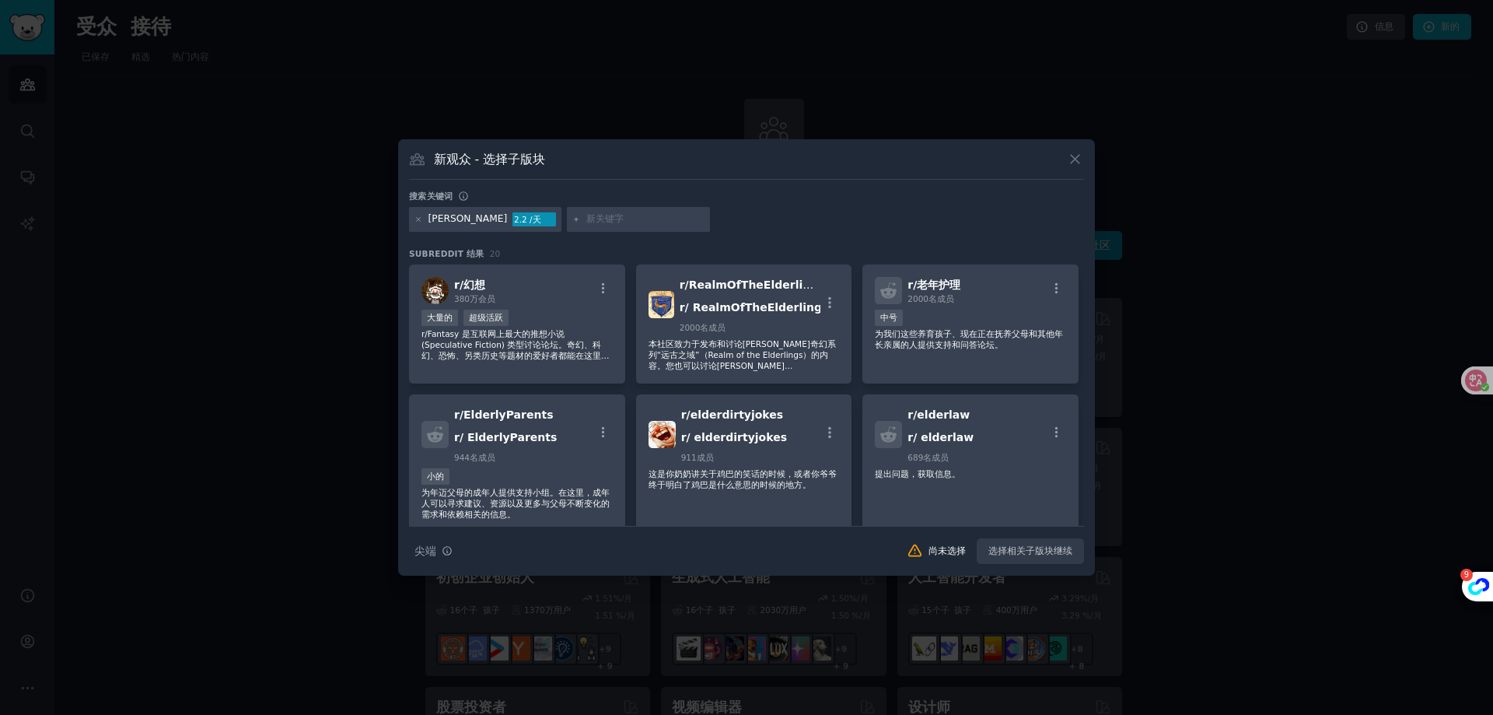
click at [766, 220] on div "埃尔德勒 2.2 /天" at bounding box center [746, 222] width 675 height 30
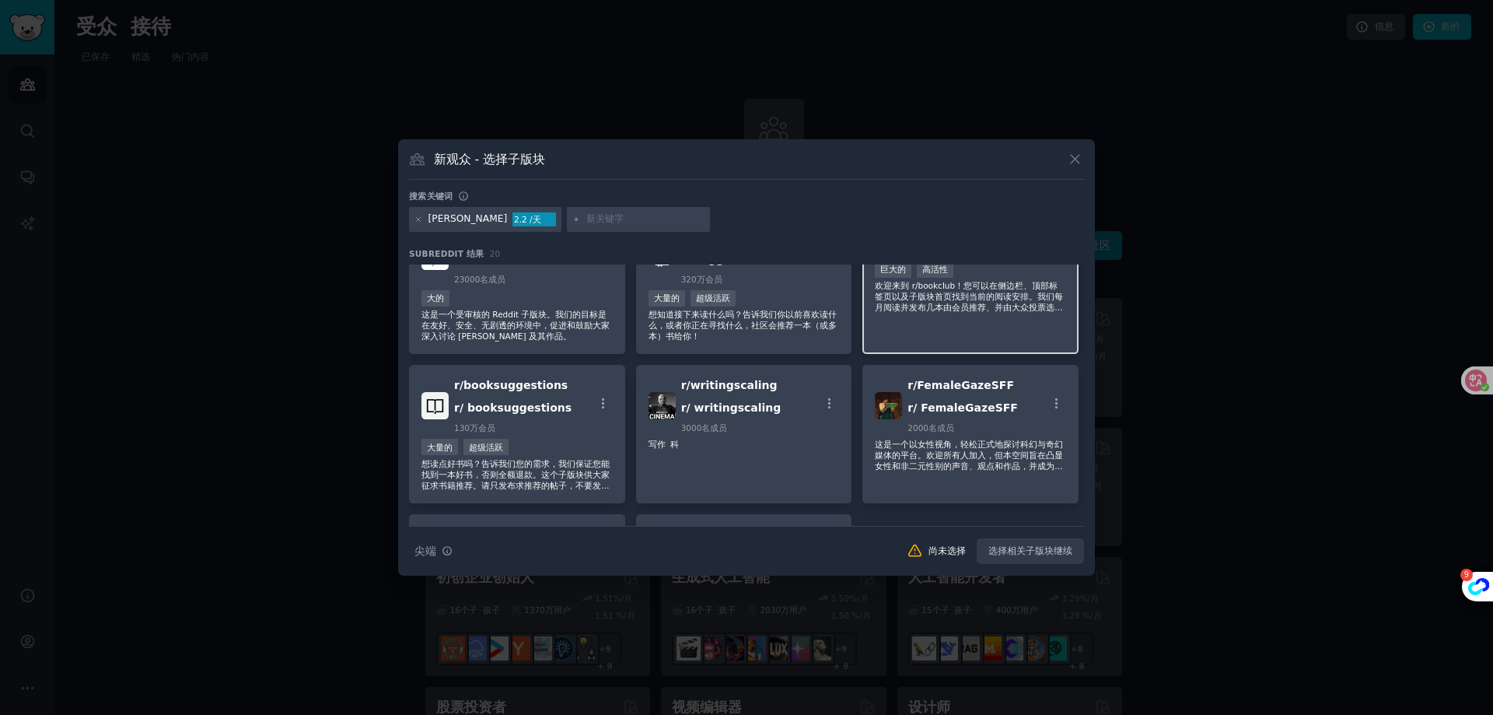
scroll to position [736, 0]
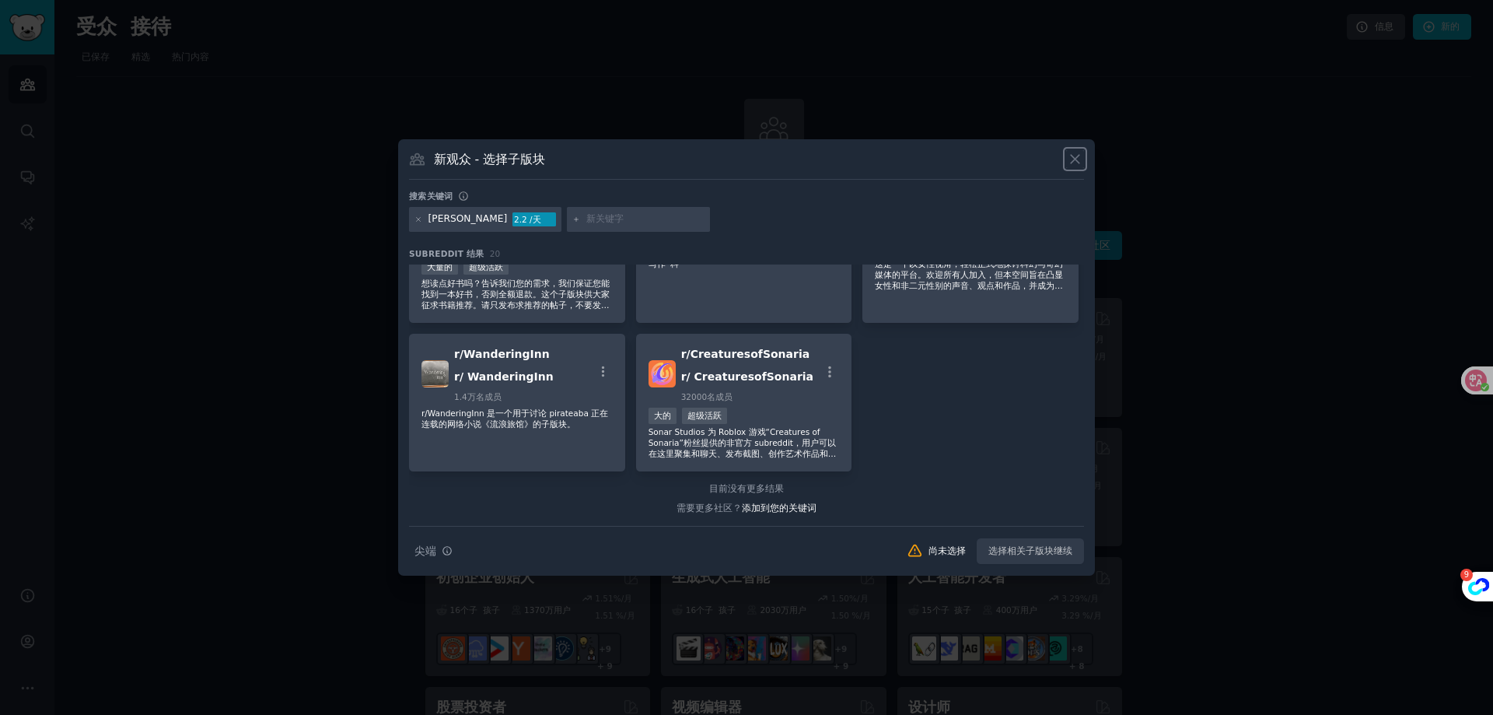
click at [1079, 156] on icon at bounding box center [1075, 160] width 9 height 9
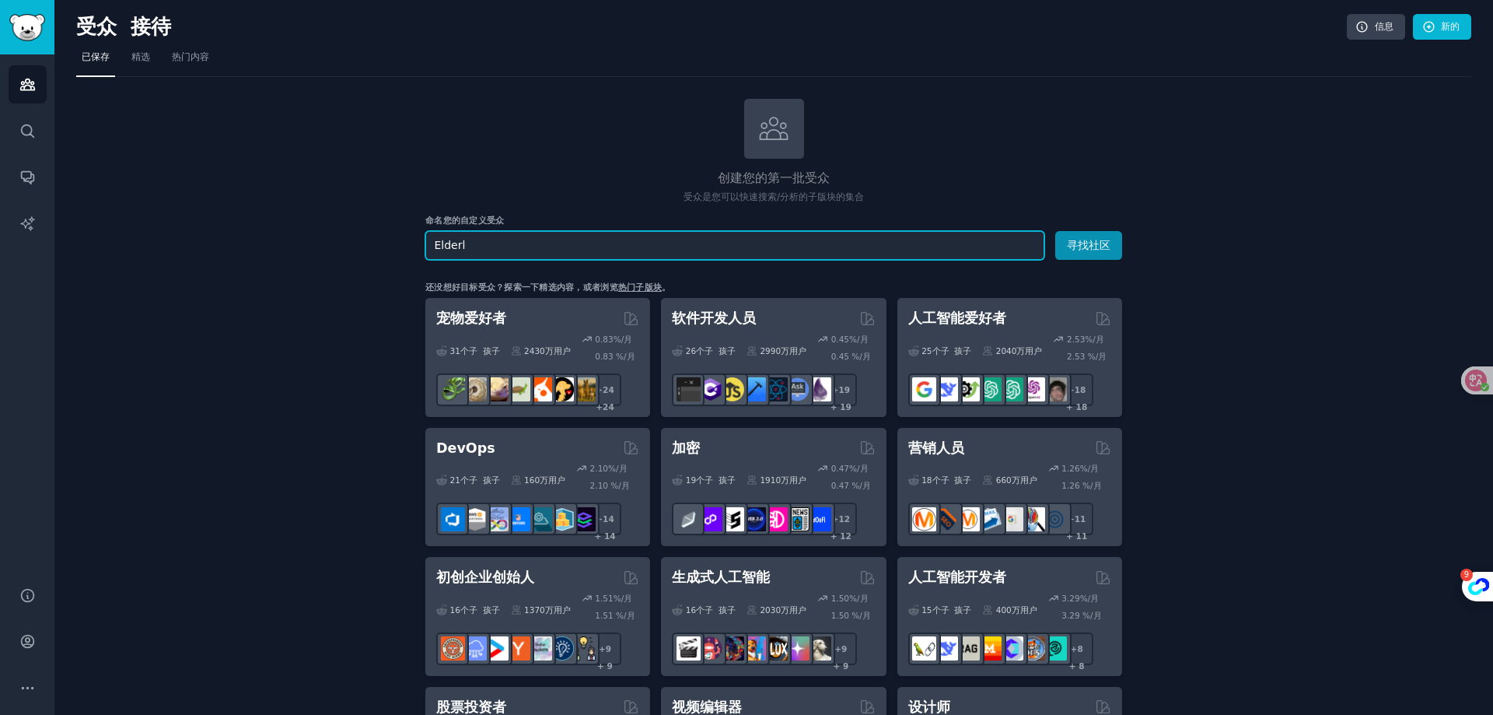
drag, startPoint x: 534, startPoint y: 246, endPoint x: 419, endPoint y: 264, distance: 116.5
click at [500, 248] on input "text" at bounding box center [734, 245] width 619 height 29
paste input "older women"
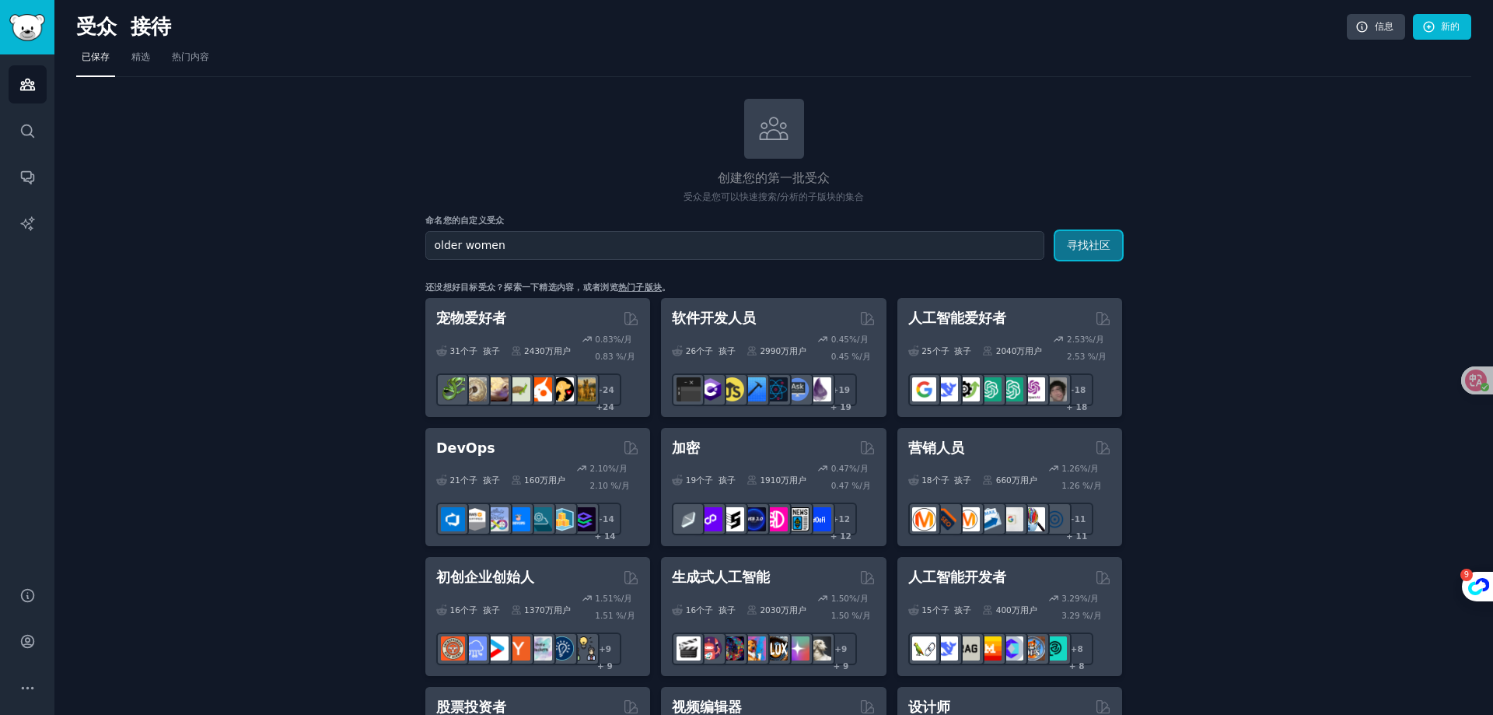
click at [1075, 255] on button "寻找社区" at bounding box center [1088, 245] width 67 height 29
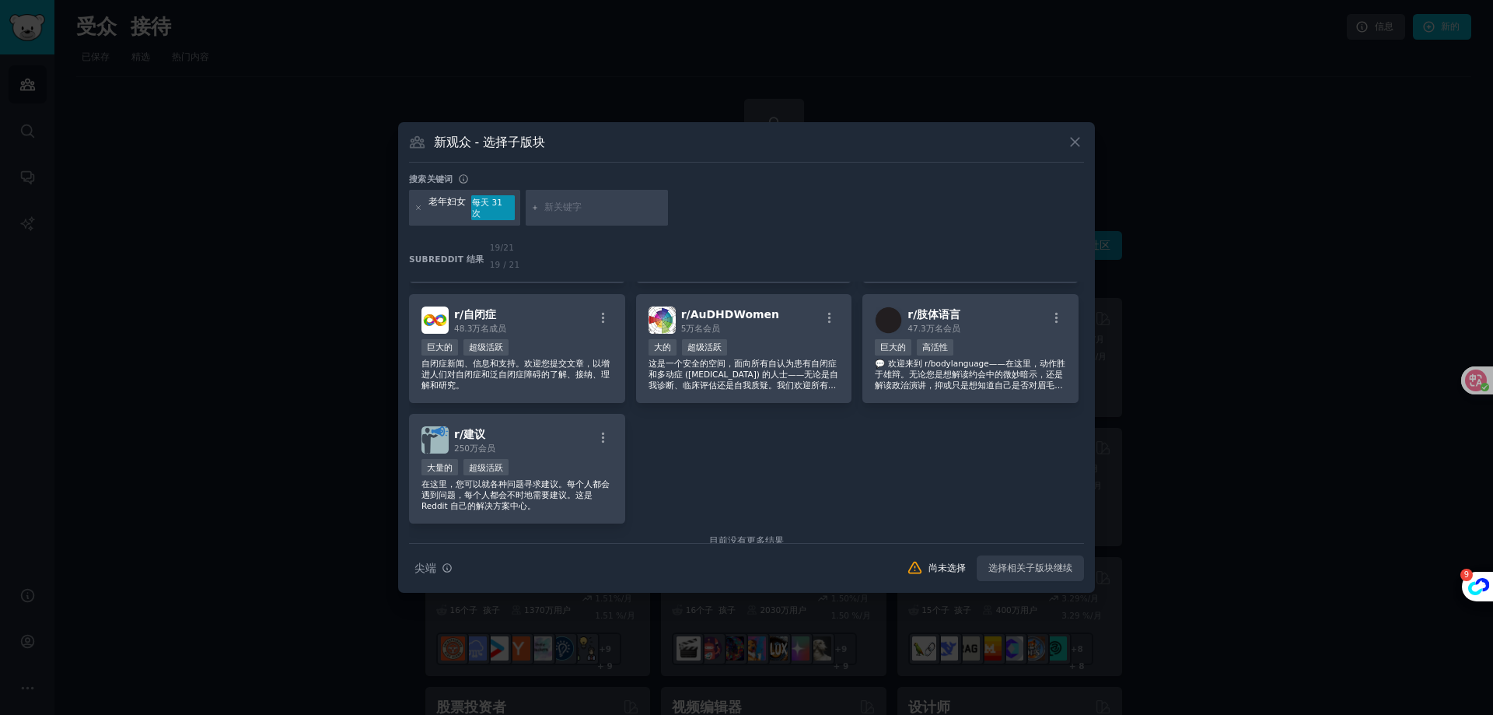
scroll to position [633, 0]
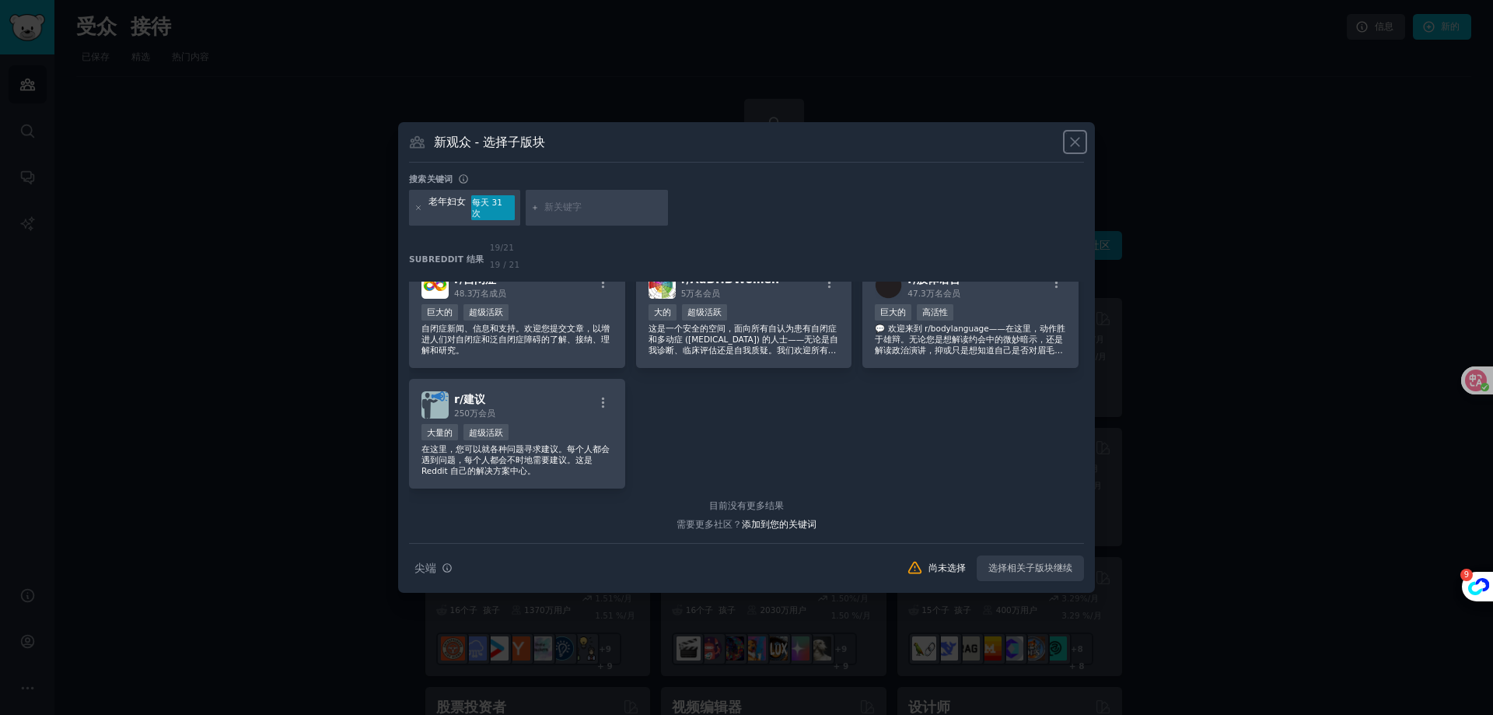
click at [1073, 149] on icon at bounding box center [1075, 142] width 16 height 16
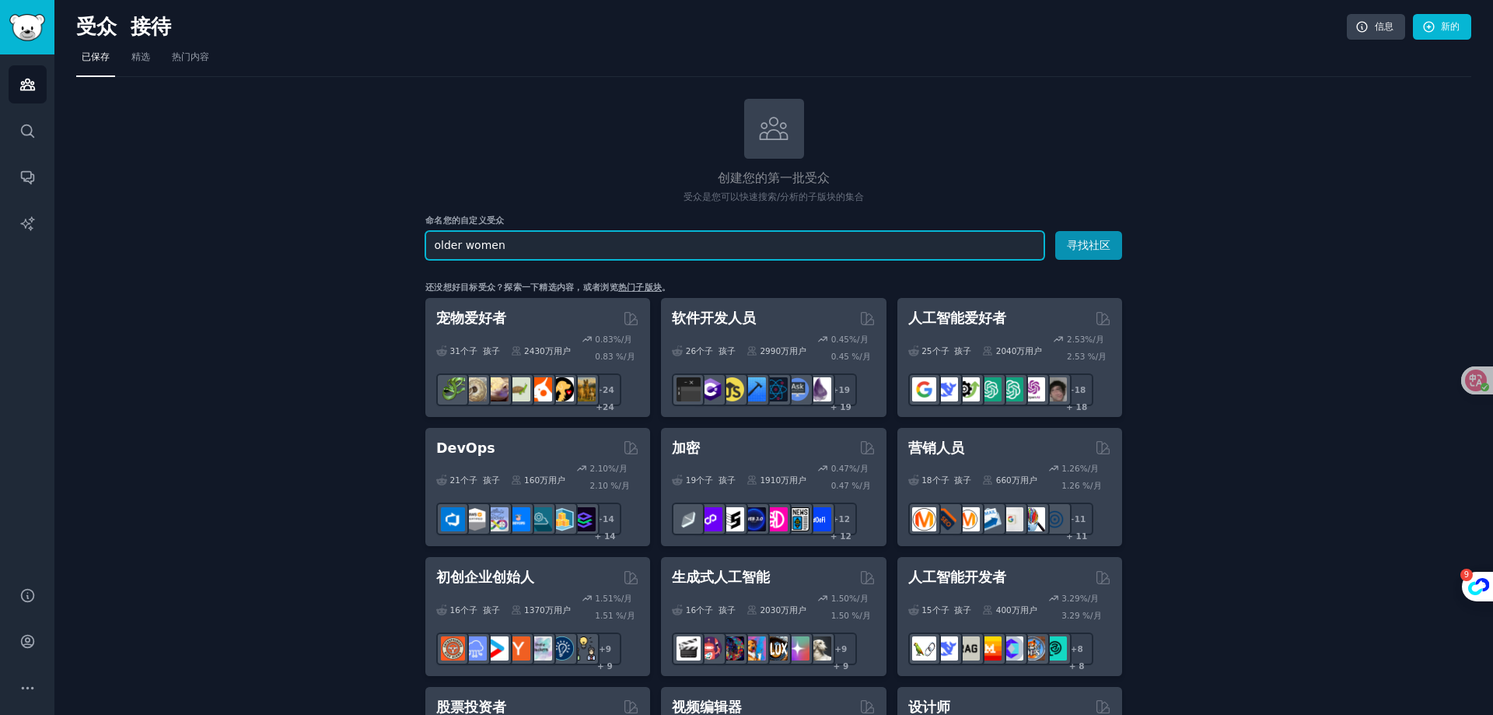
drag, startPoint x: 523, startPoint y: 245, endPoint x: 426, endPoint y: 244, distance: 96.4
click at [426, 244] on input "older women" at bounding box center [734, 245] width 619 height 29
paste input "Elderly people"
type input "Elderly people"
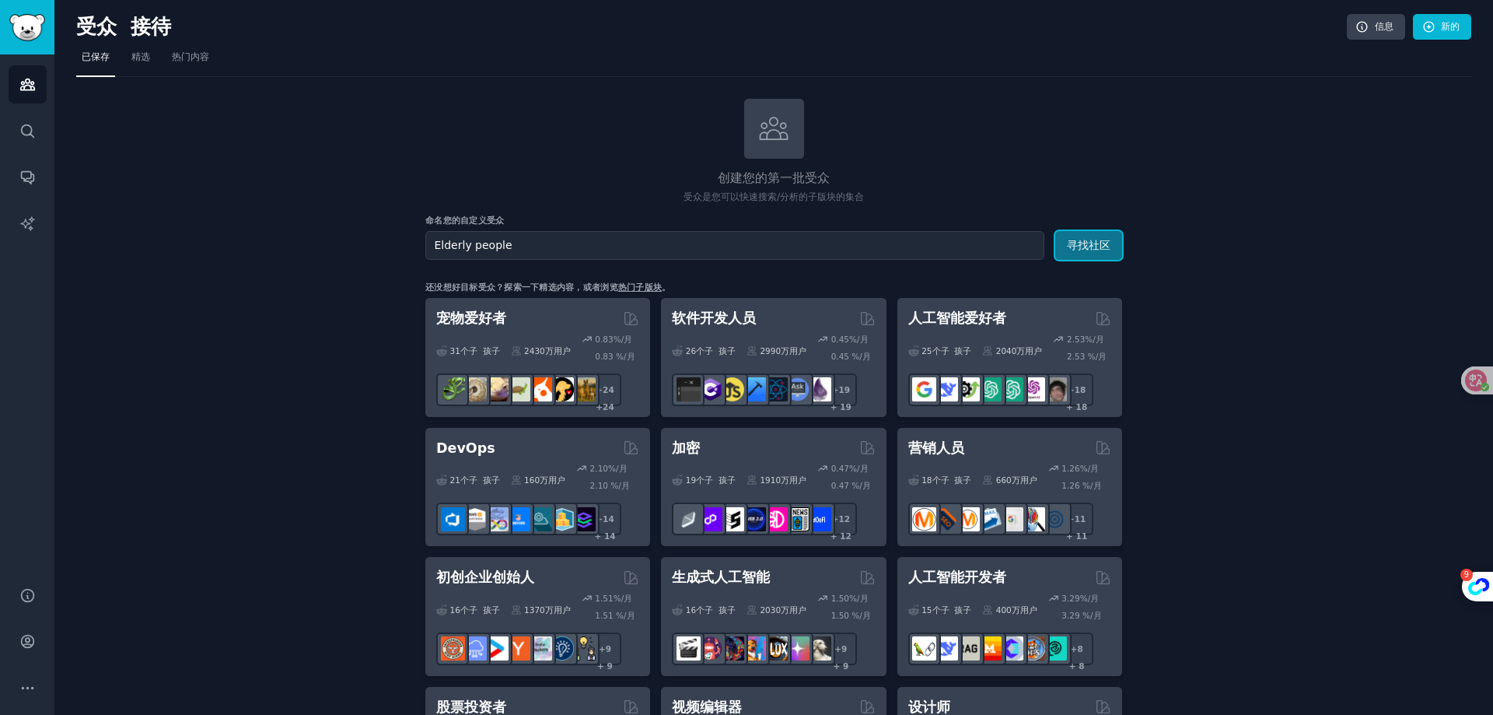
click at [1078, 243] on font "寻找社区" at bounding box center [1089, 245] width 44 height 12
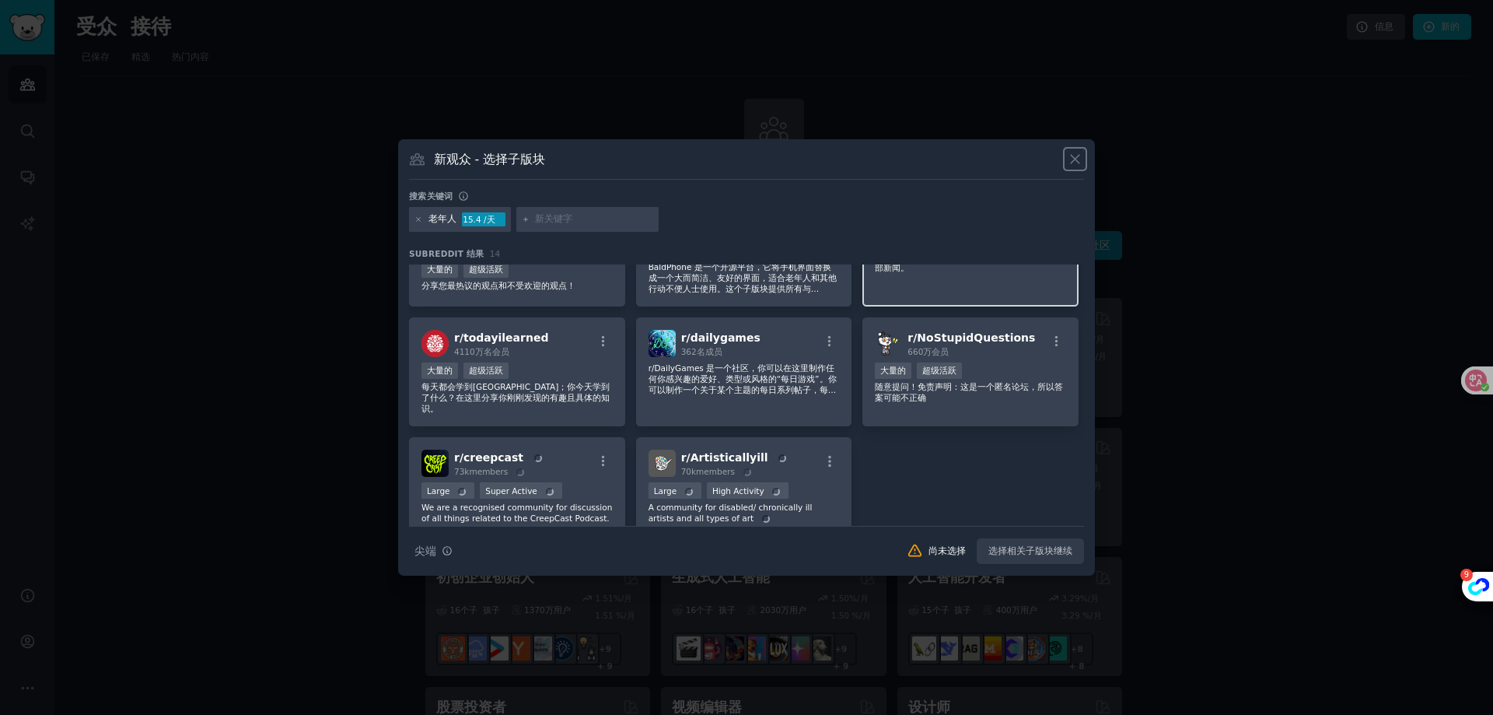
scroll to position [396, 0]
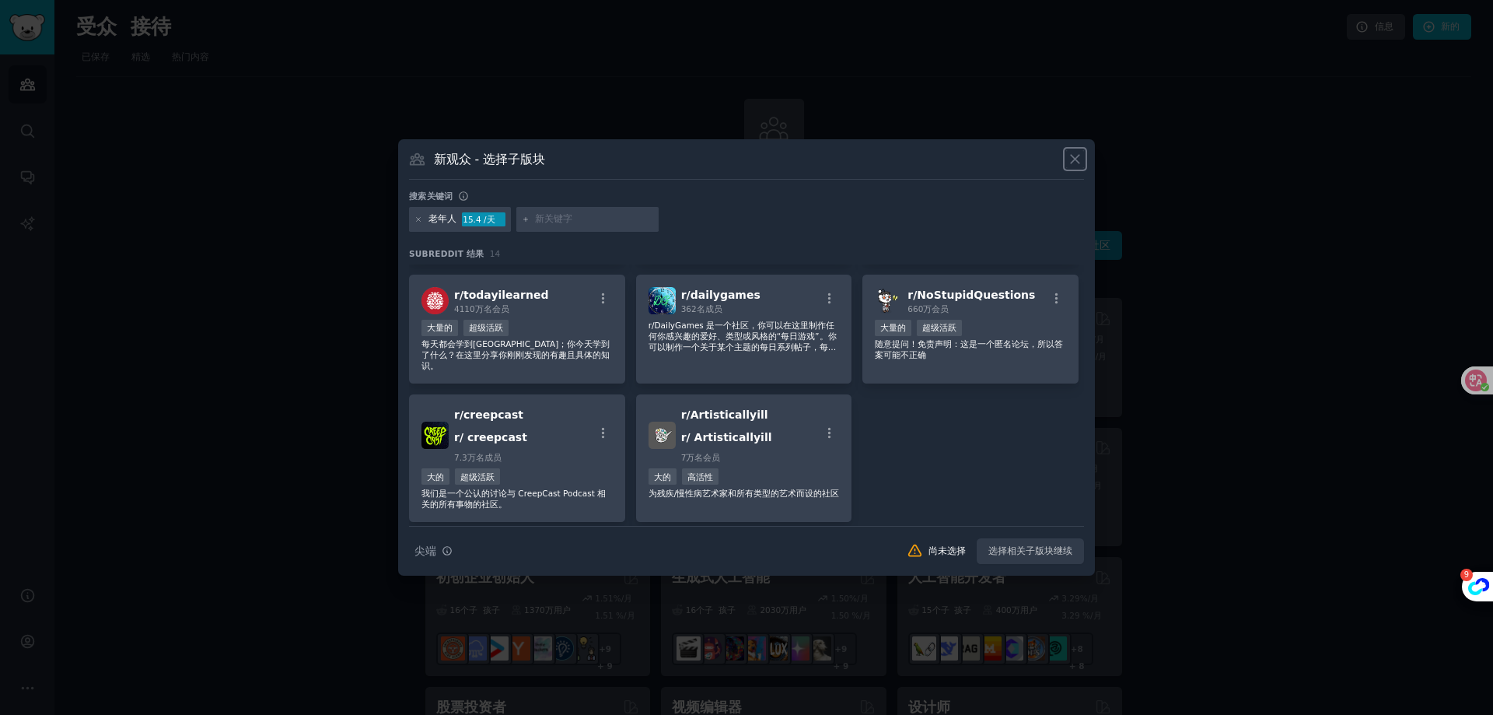
click at [1078, 166] on icon at bounding box center [1075, 159] width 16 height 16
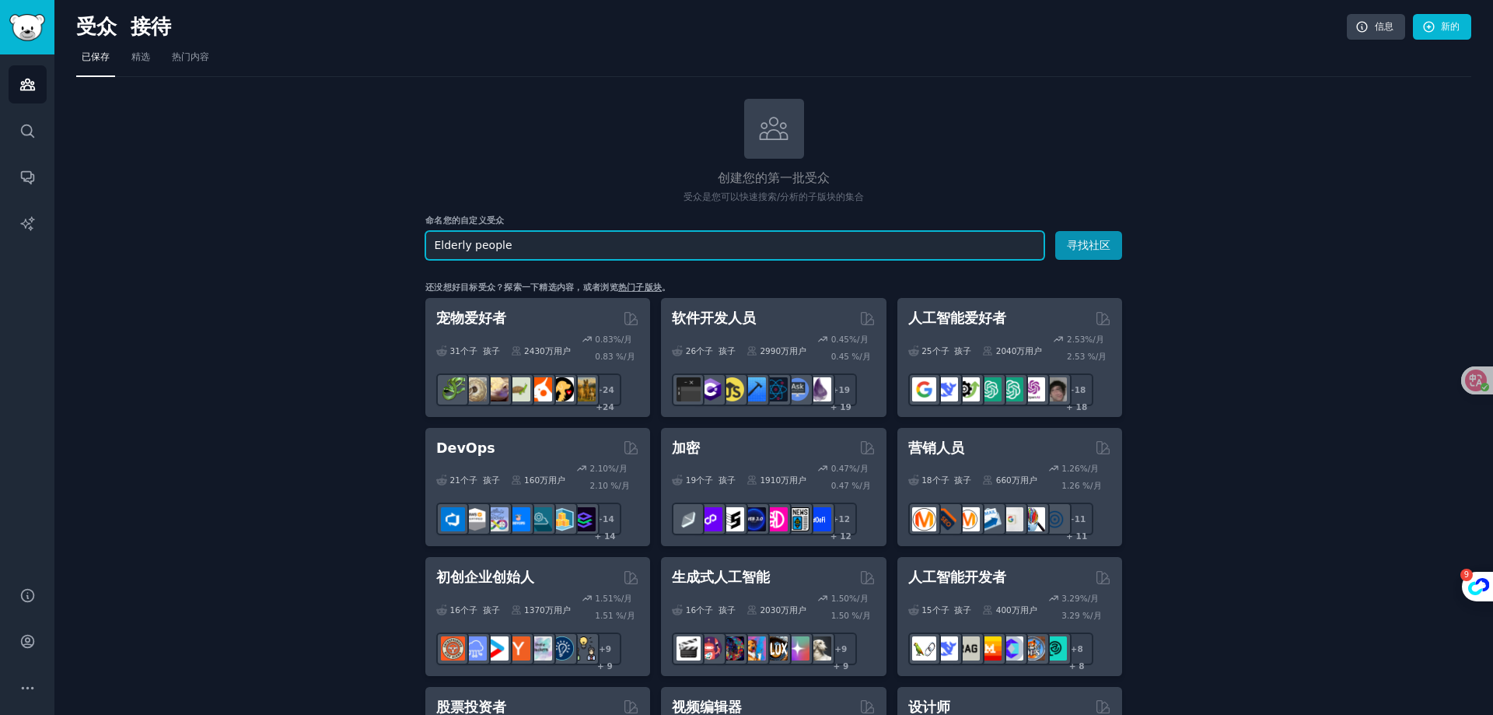
drag, startPoint x: 533, startPoint y: 239, endPoint x: 418, endPoint y: 243, distance: 115.2
click at [642, 234] on input "Elderly people" at bounding box center [734, 245] width 619 height 29
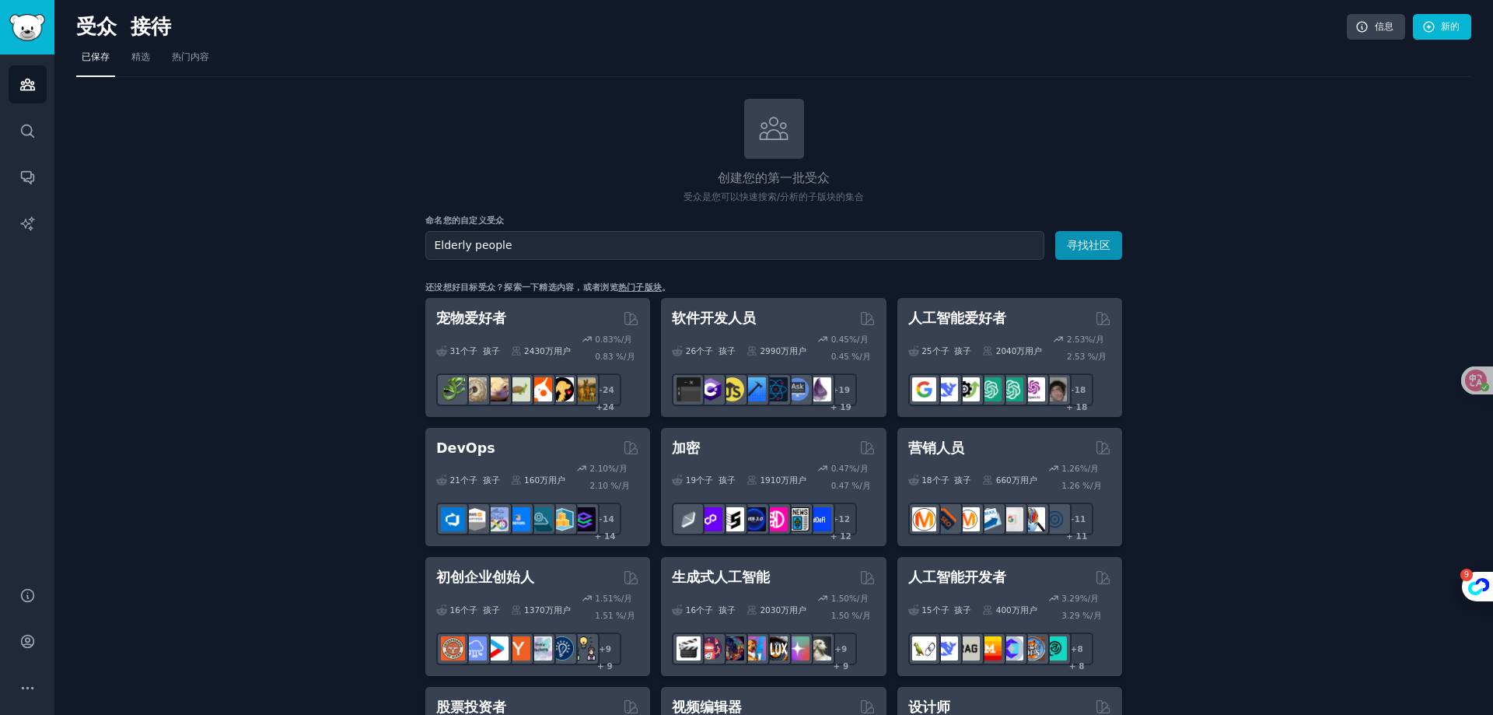
click at [631, 283] on font "热门子版块" at bounding box center [640, 286] width 44 height 9
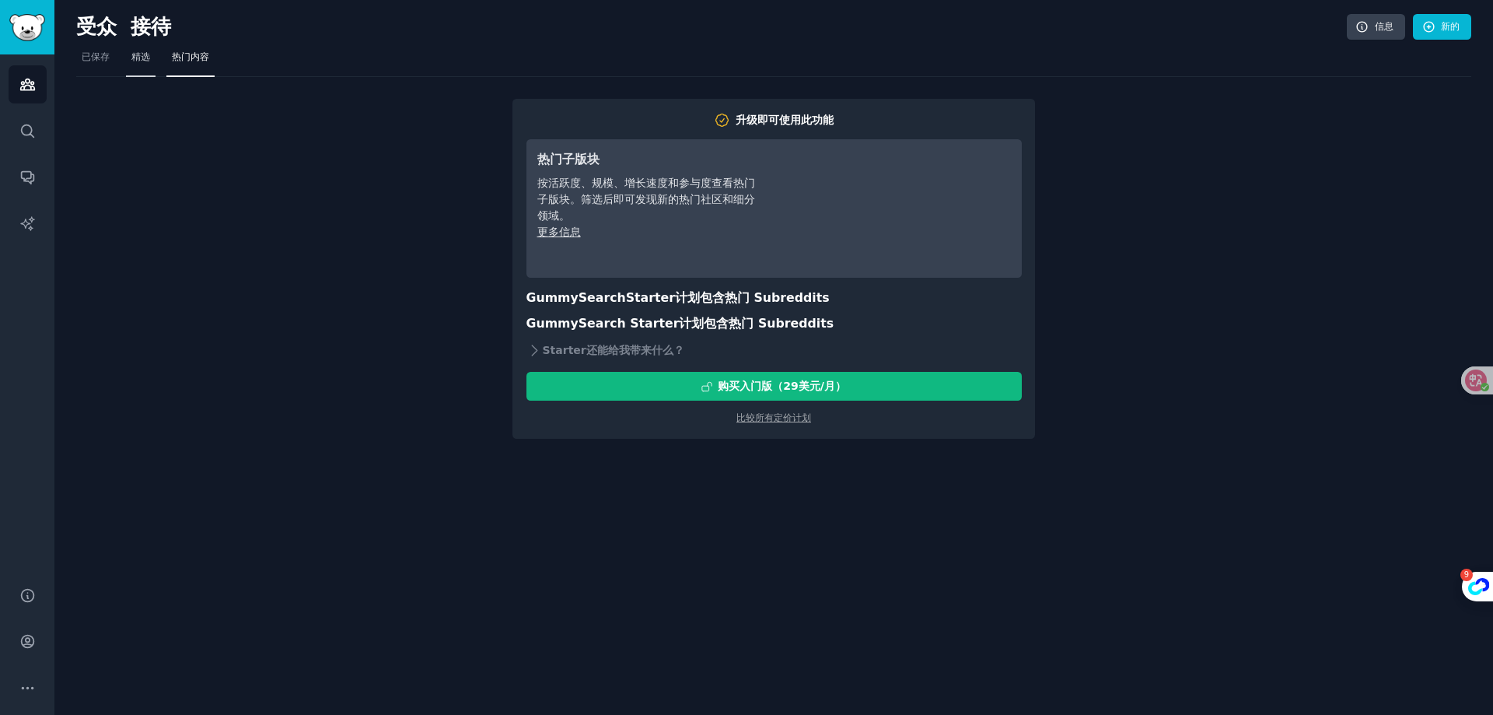
click at [150, 58] on font "精选" at bounding box center [140, 56] width 19 height 11
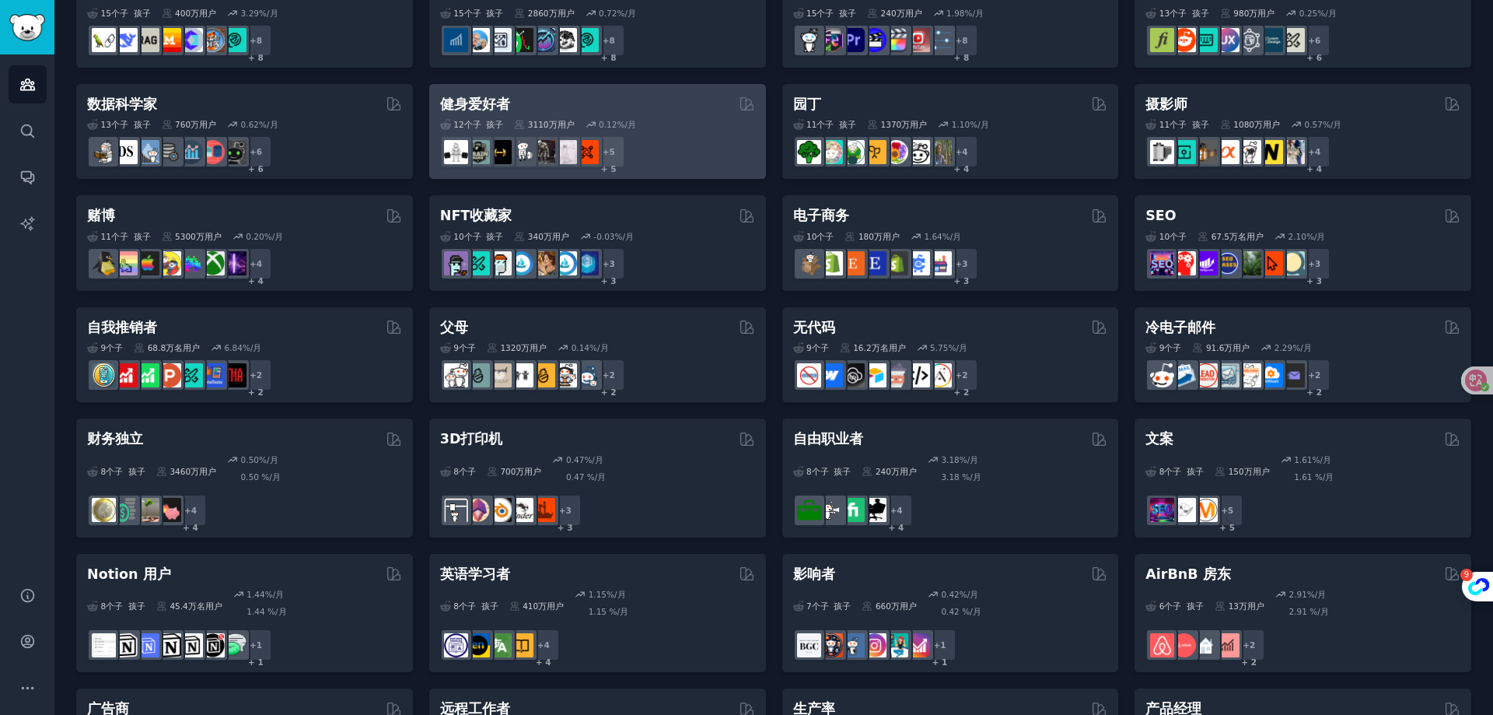
scroll to position [623, 0]
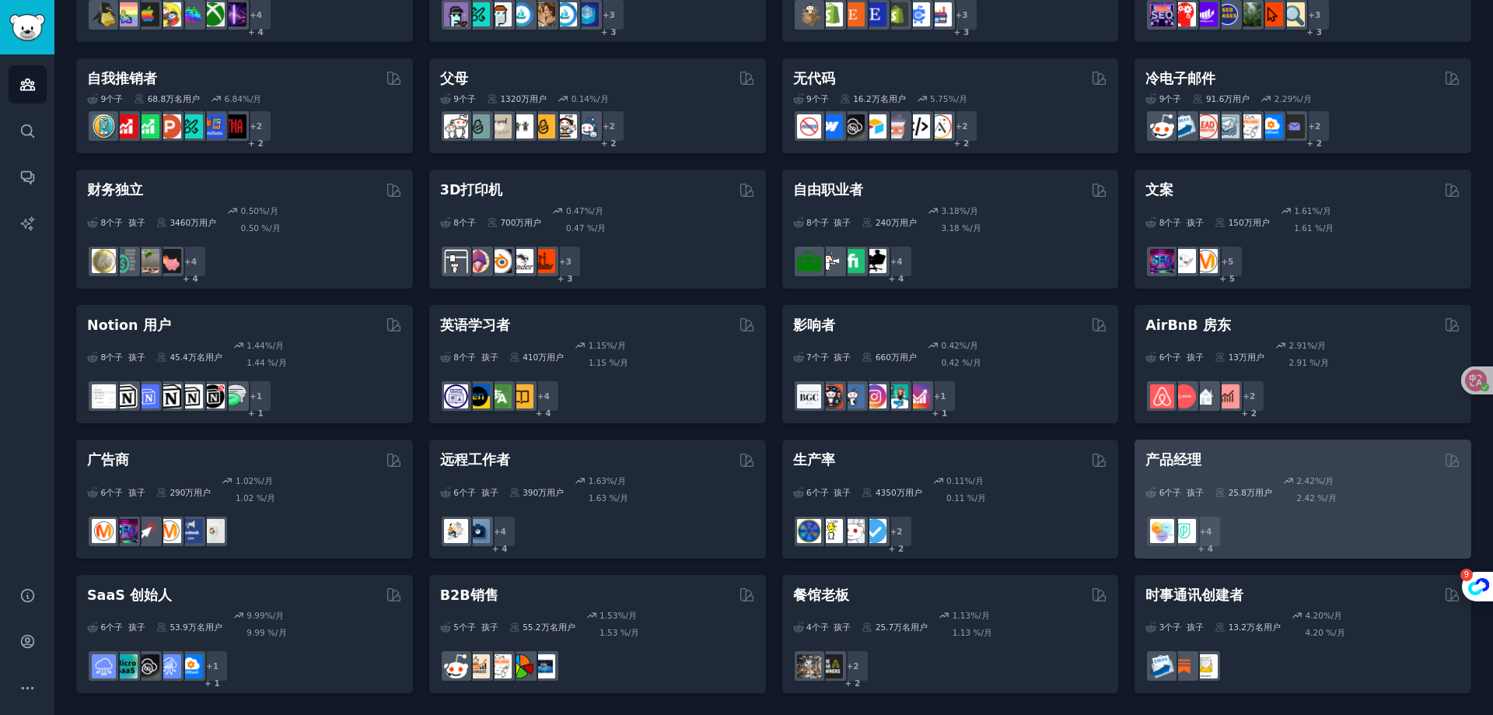
click at [1205, 470] on div "6 个子 孩子 ​ 25.8万 用户 2.42 %/月 2.42 %/月 r/产品管理 + 4 + 4" at bounding box center [1303, 509] width 315 height 78
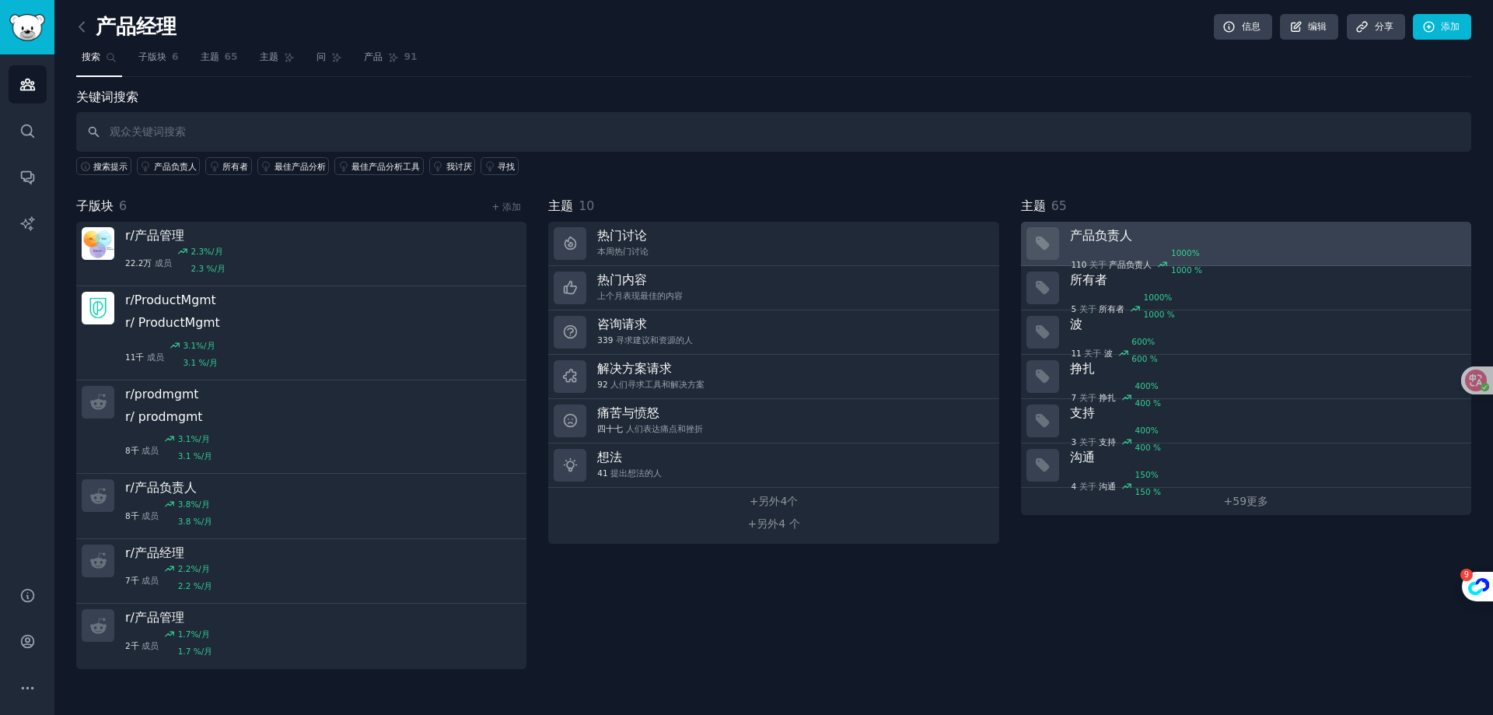
click at [1149, 243] on div "110 关于 ​ ​ 产品负责人 1000 % 1000 %" at bounding box center [1265, 251] width 390 height 16
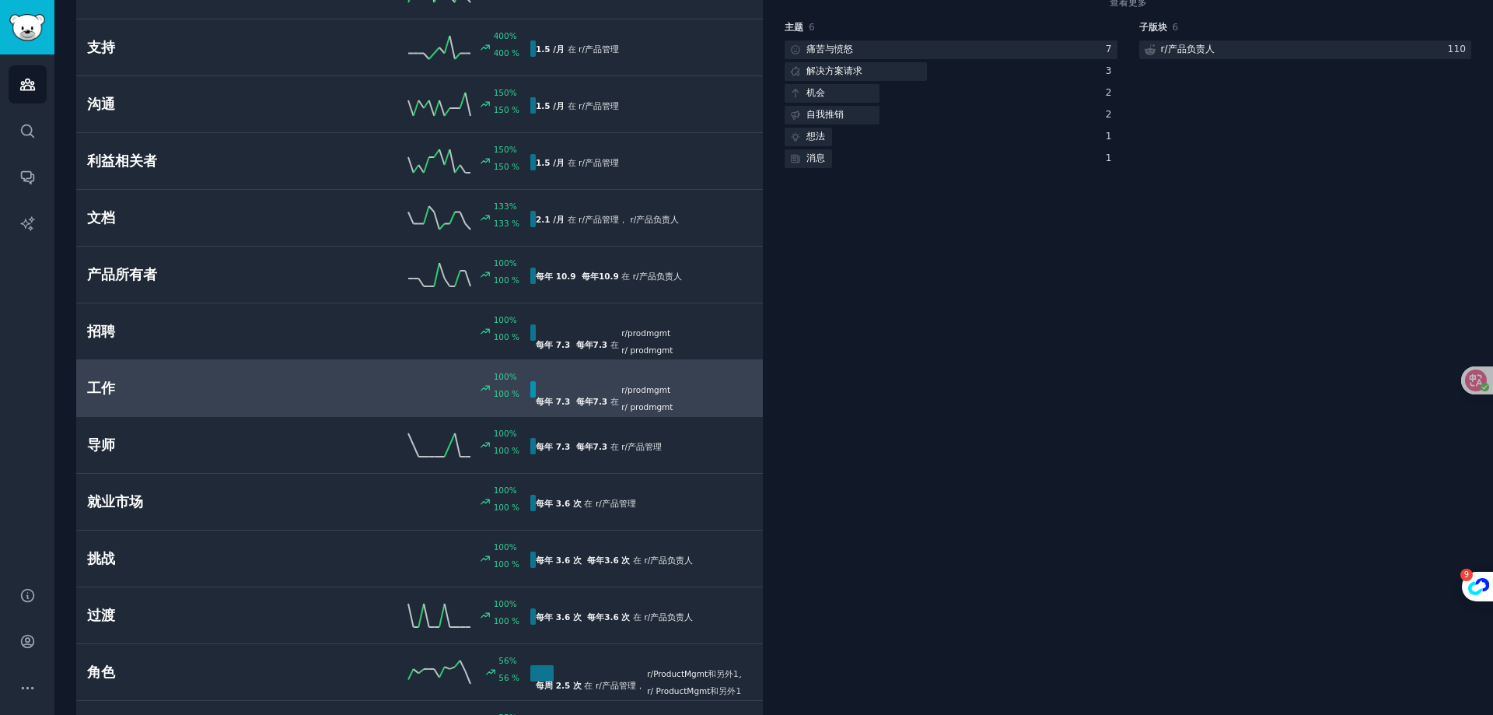
scroll to position [331, 0]
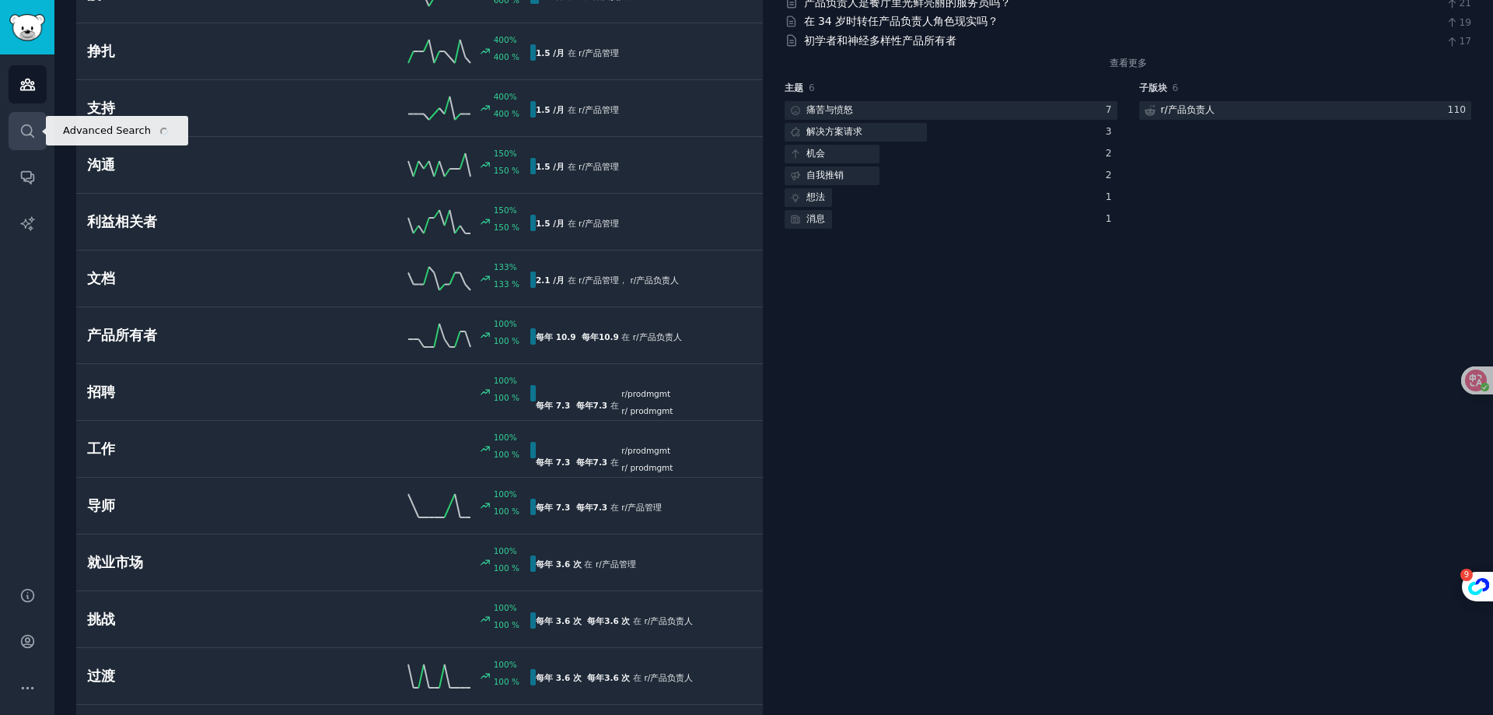
click at [27, 120] on link "搜索" at bounding box center [28, 131] width 38 height 38
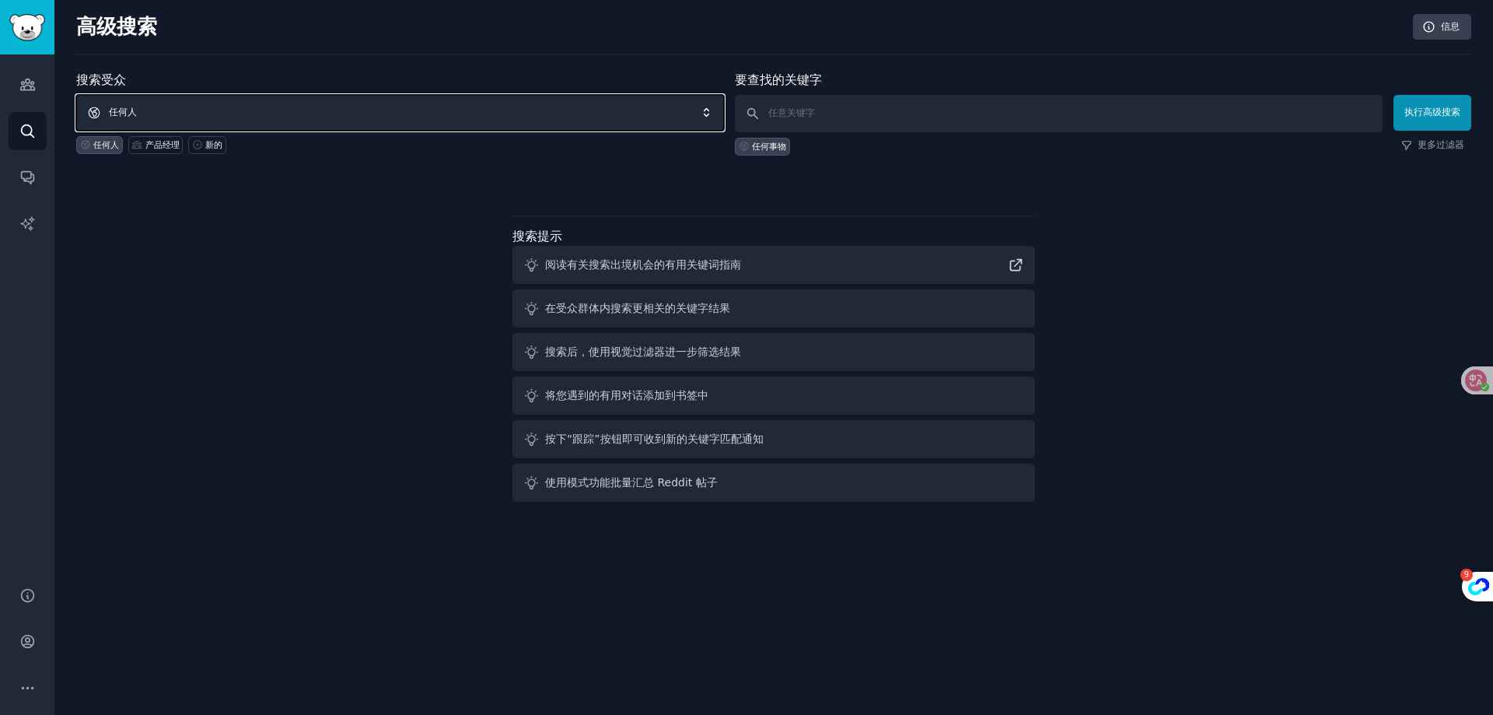
click at [125, 114] on font "任何人" at bounding box center [123, 112] width 28 height 11
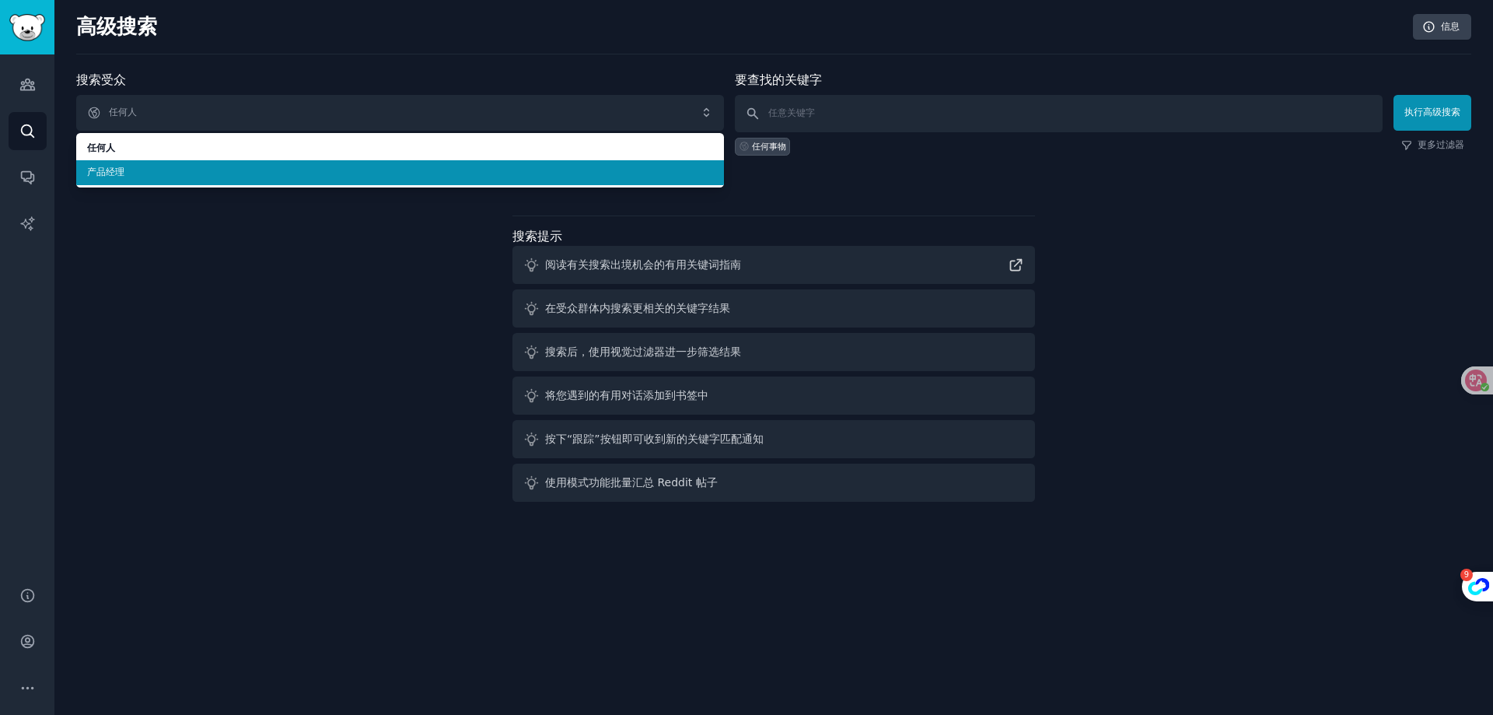
click at [93, 172] on font "产品经理" at bounding box center [105, 171] width 37 height 11
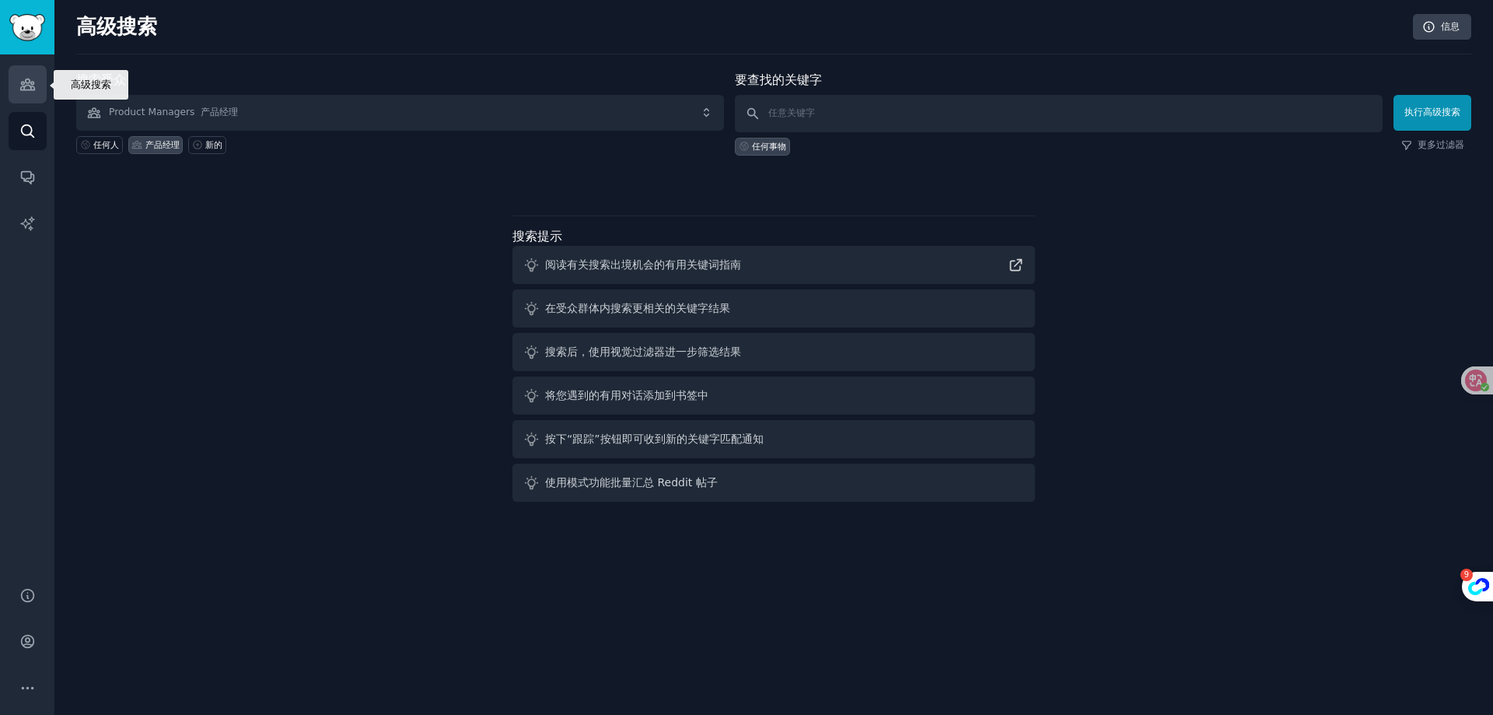
click at [27, 76] on icon "侧边栏" at bounding box center [27, 84] width 16 height 16
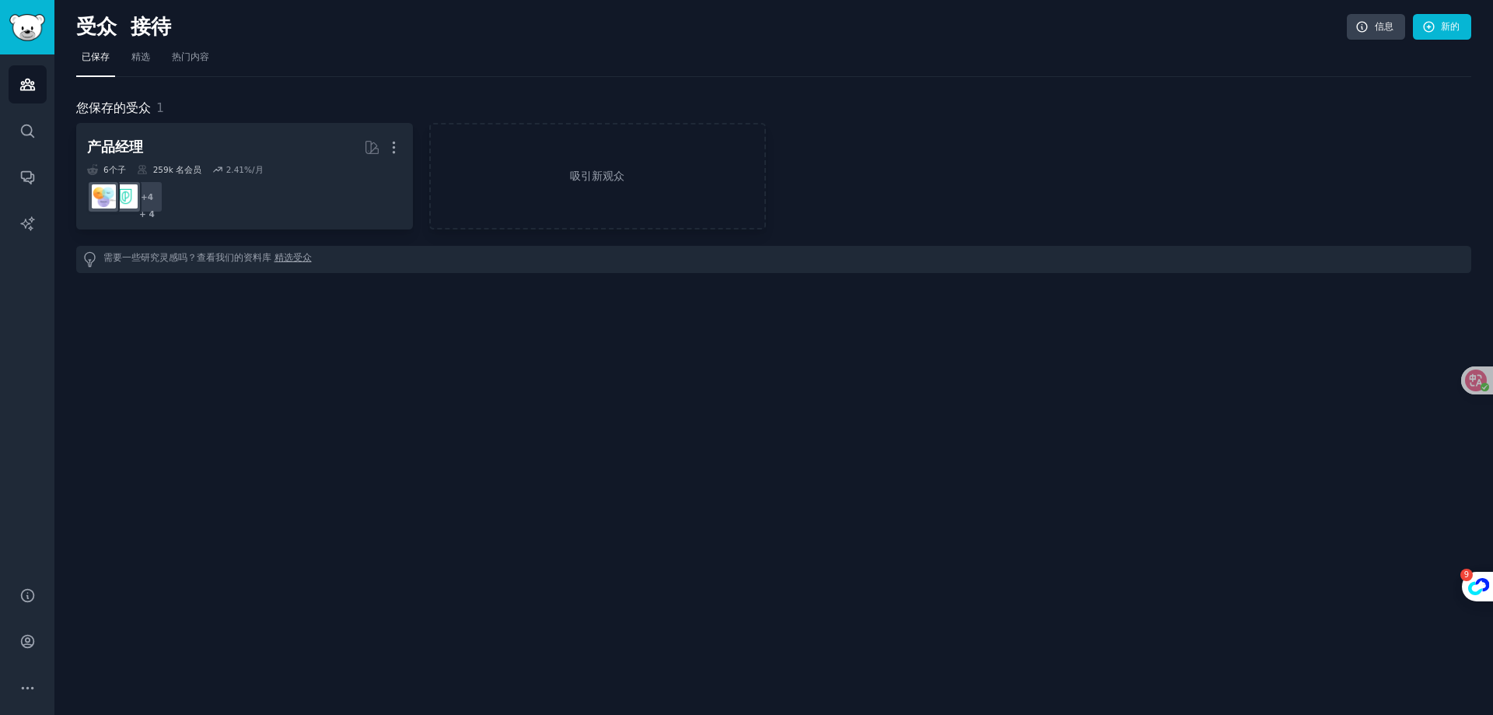
click at [48, 118] on div "受众 搜索 对话 人工智能报告" at bounding box center [27, 310] width 54 height 513
click at [37, 130] on link "搜索" at bounding box center [28, 131] width 38 height 38
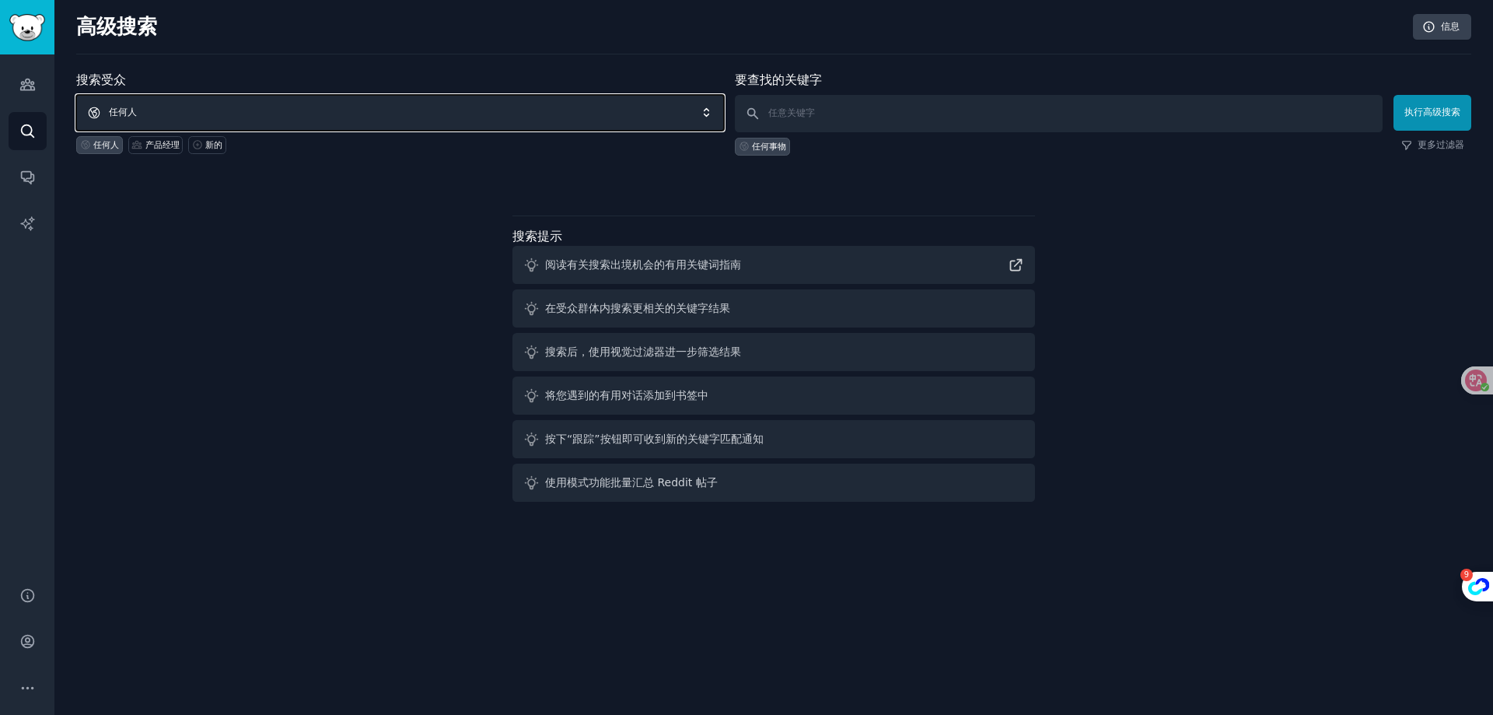
click at [134, 117] on font "任何人" at bounding box center [123, 112] width 28 height 11
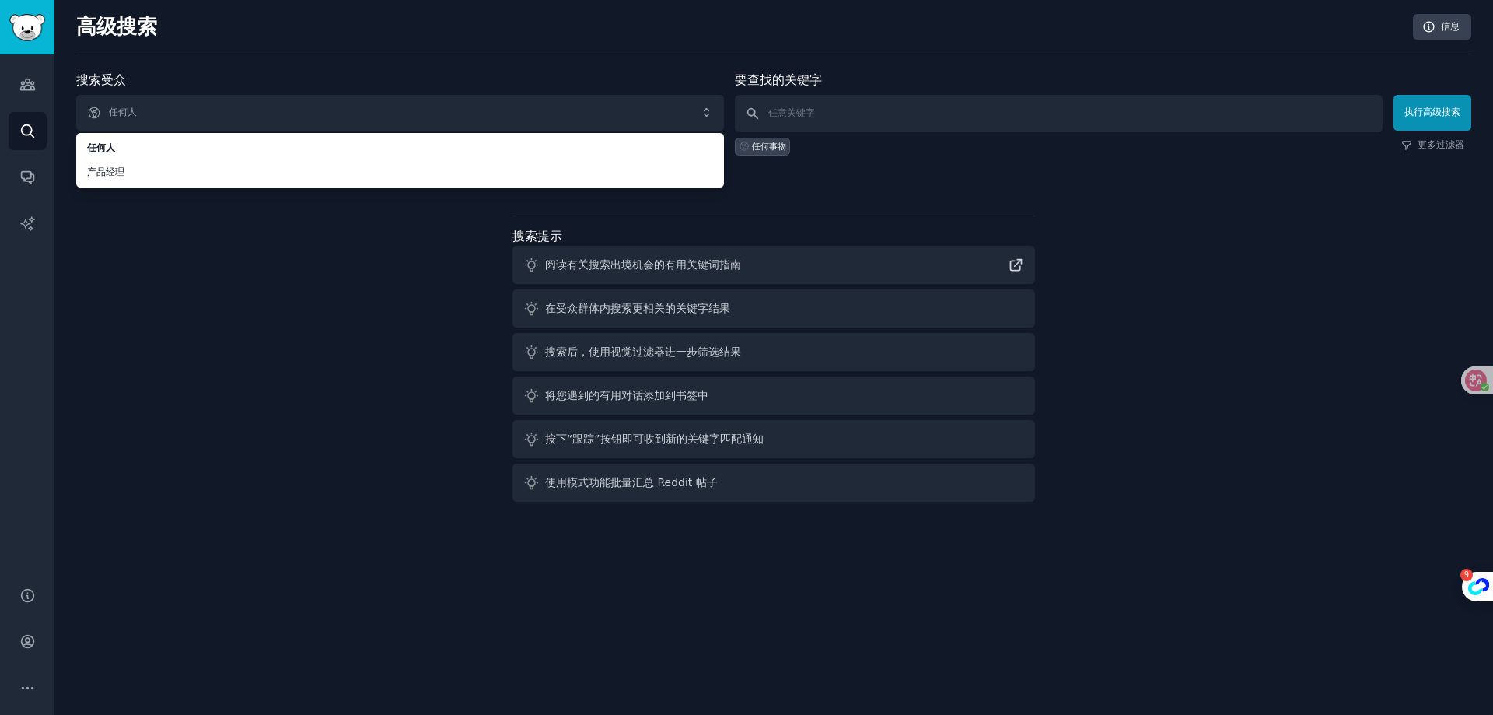
drag, startPoint x: 339, startPoint y: 1, endPoint x: 1137, endPoint y: 279, distance: 845.1
click at [1137, 279] on div "搜索受众 任何人 任何人 产品经理 任何人 产品经理 新的 要查找的关键字 任何事物 执行高级搜索 更多过滤器 搜索提示 阅读有关搜索出境机会的有用关键词指南…" at bounding box center [773, 289] width 1395 height 437
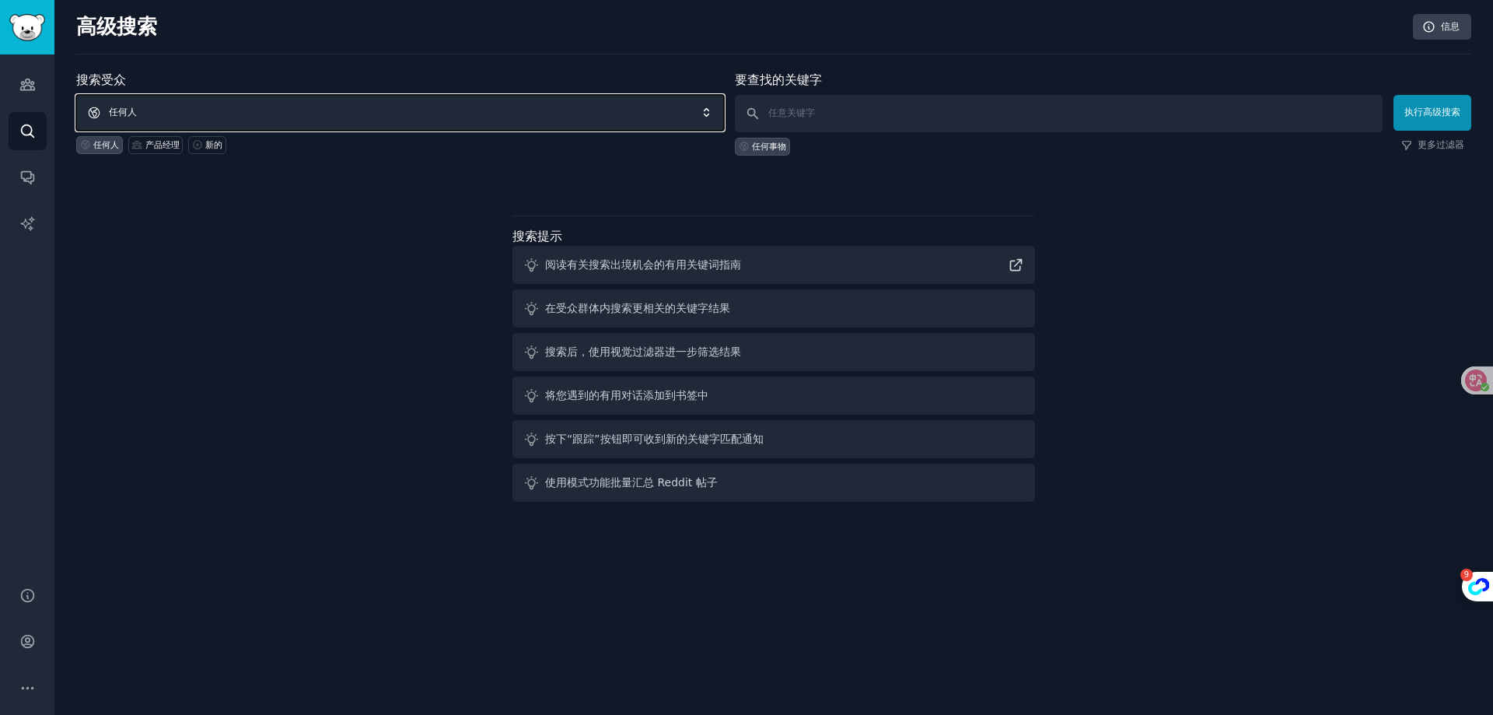
click at [248, 115] on span "任何人" at bounding box center [400, 113] width 648 height 36
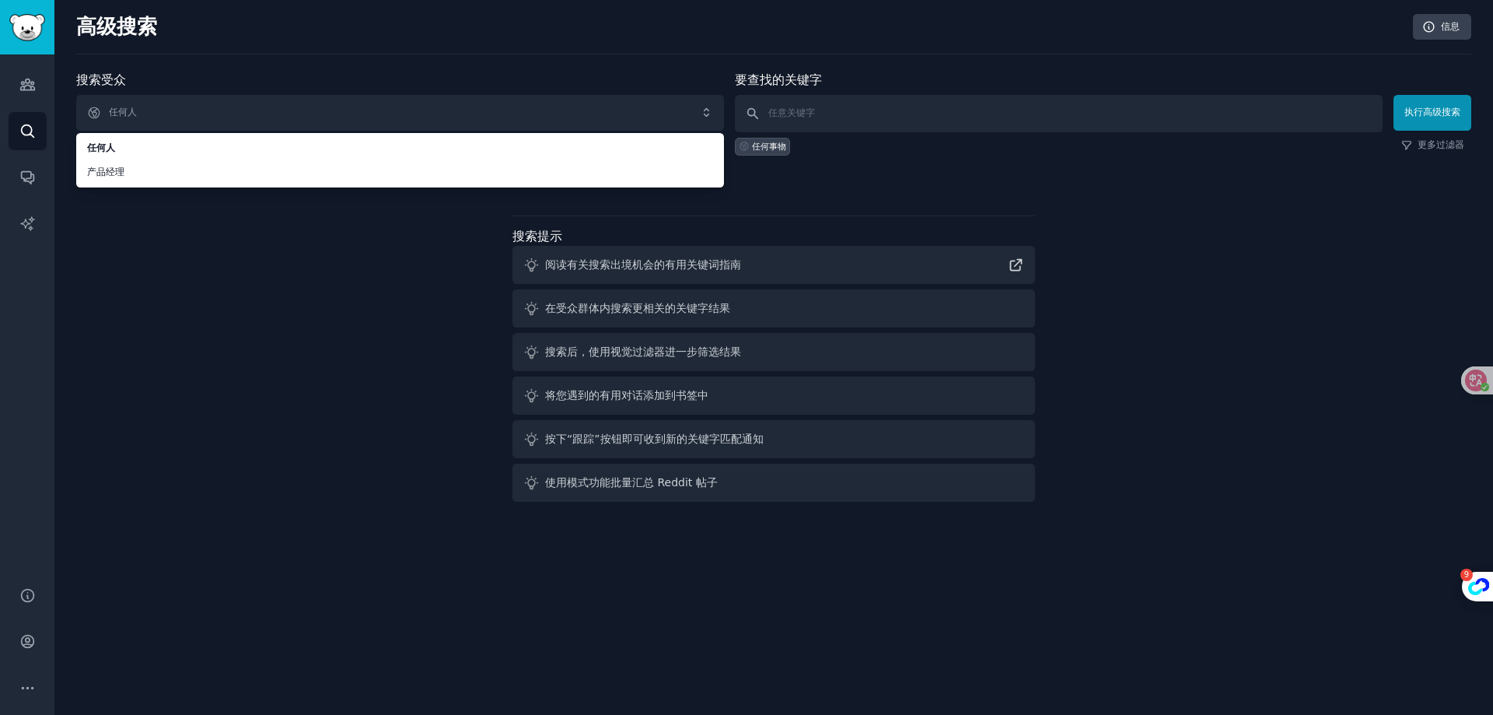
click at [110, 232] on div "搜索受众 任何人 任何人 产品经理 任何人 产品经理 新的 要查找的关键字 任何事物 执行高级搜索 更多过滤器 搜索提示 阅读有关搜索出境机会的有用关键词指南…" at bounding box center [773, 289] width 1395 height 437
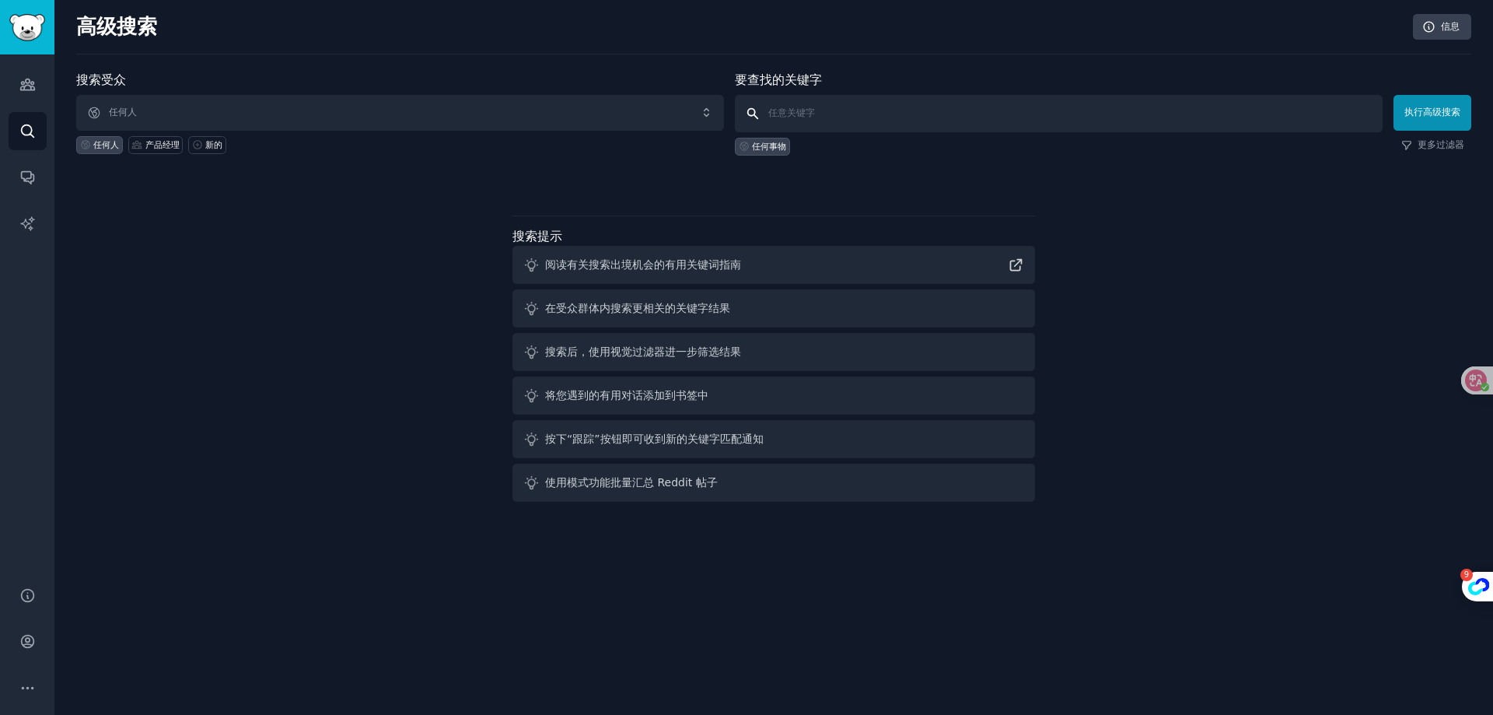
click at [800, 123] on input "text" at bounding box center [1059, 113] width 648 height 37
click at [800, 121] on input "text" at bounding box center [1059, 113] width 648 height 37
click at [800, 117] on input "text" at bounding box center [1059, 113] width 648 height 37
paste input "Elderly people living alone"
drag, startPoint x: 836, startPoint y: 117, endPoint x: 904, endPoint y: 117, distance: 68.4
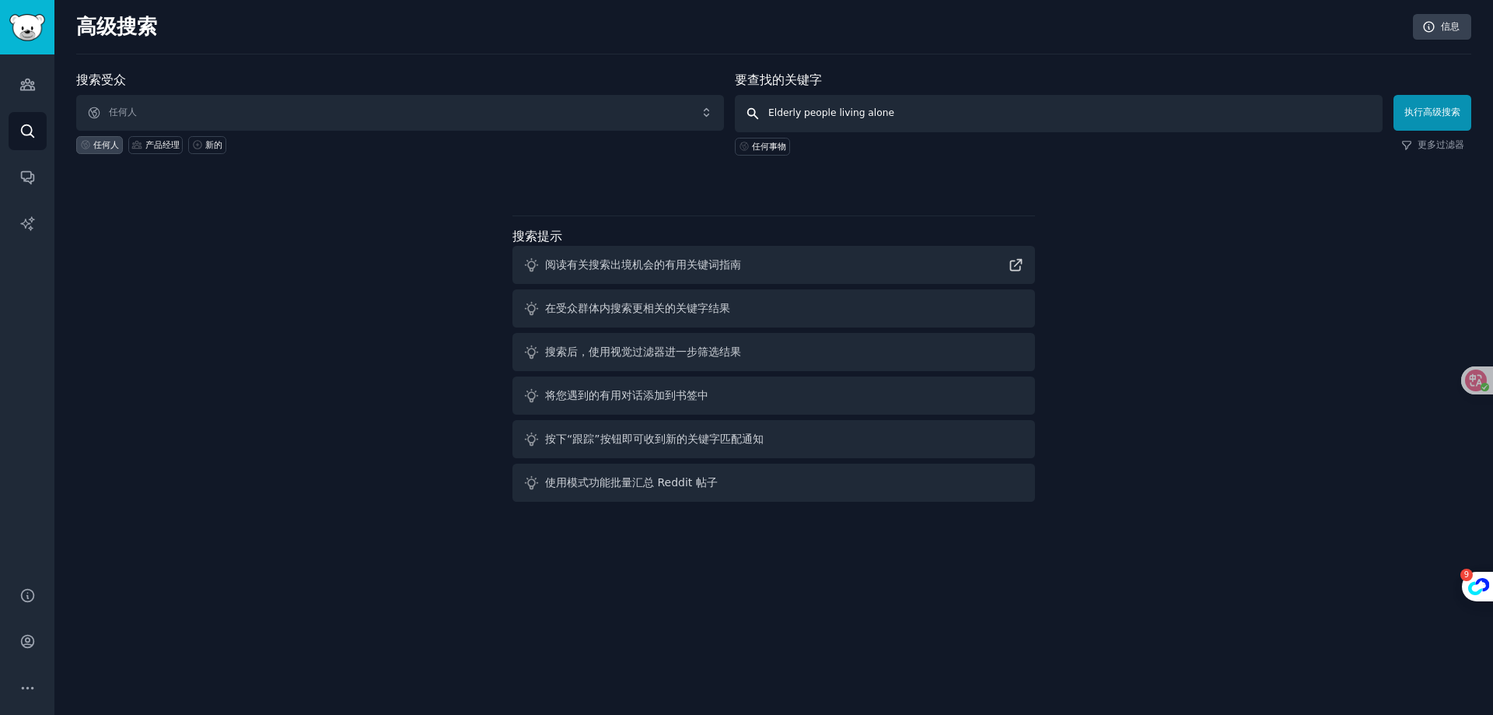
click at [904, 117] on input "Elderly people living alone" at bounding box center [1059, 113] width 648 height 37
type input "Elderly people"
click at [1447, 120] on button "执行高级搜索" at bounding box center [1433, 113] width 78 height 36
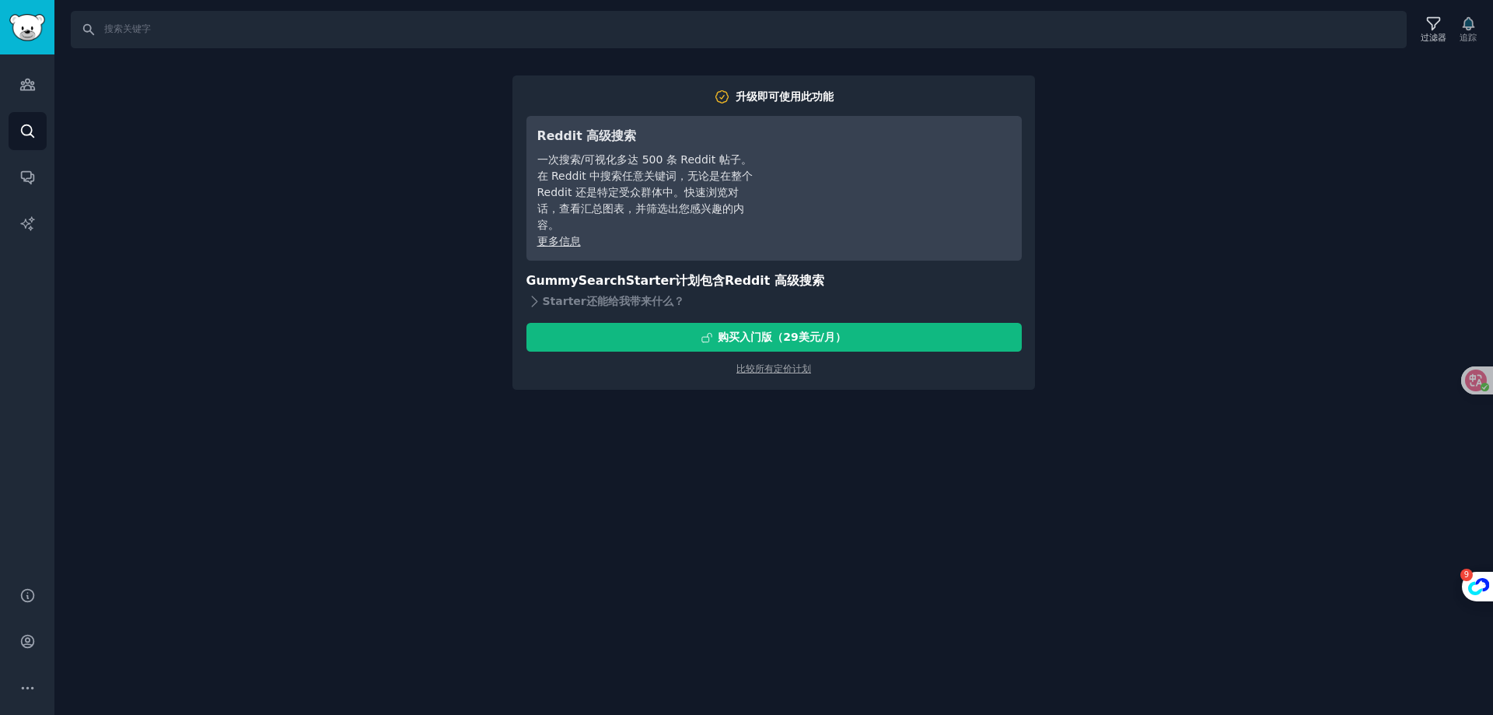
click at [63, 100] on div "搜索 过滤器 追踪 升级即可使用此功能 Reddit 高级搜索 一次搜索/可视化多达 500 条 Reddit 帖子。在 Reddit 中搜索任意关键词，无论…" at bounding box center [773, 357] width 1439 height 715
